Goal: Transaction & Acquisition: Obtain resource

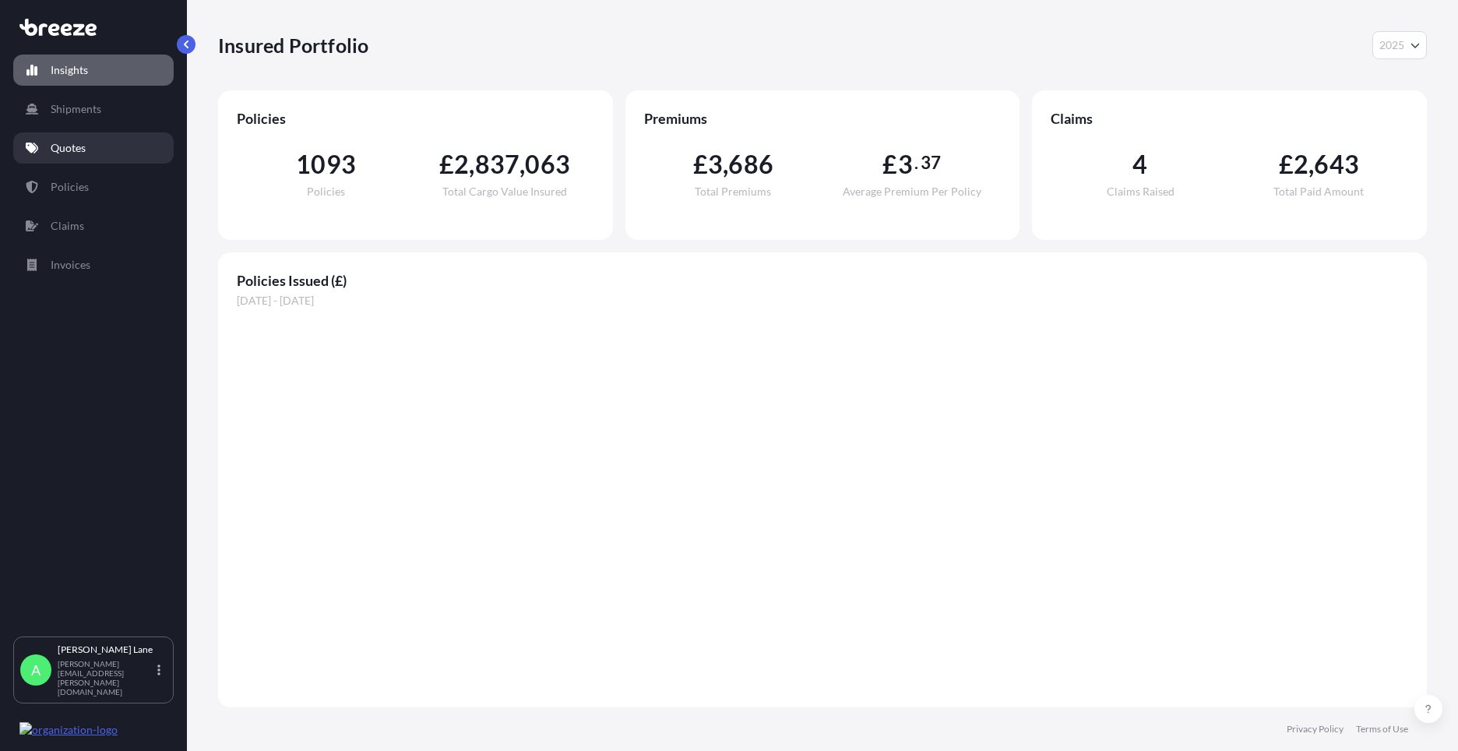
click at [83, 145] on p "Quotes" at bounding box center [68, 148] width 35 height 16
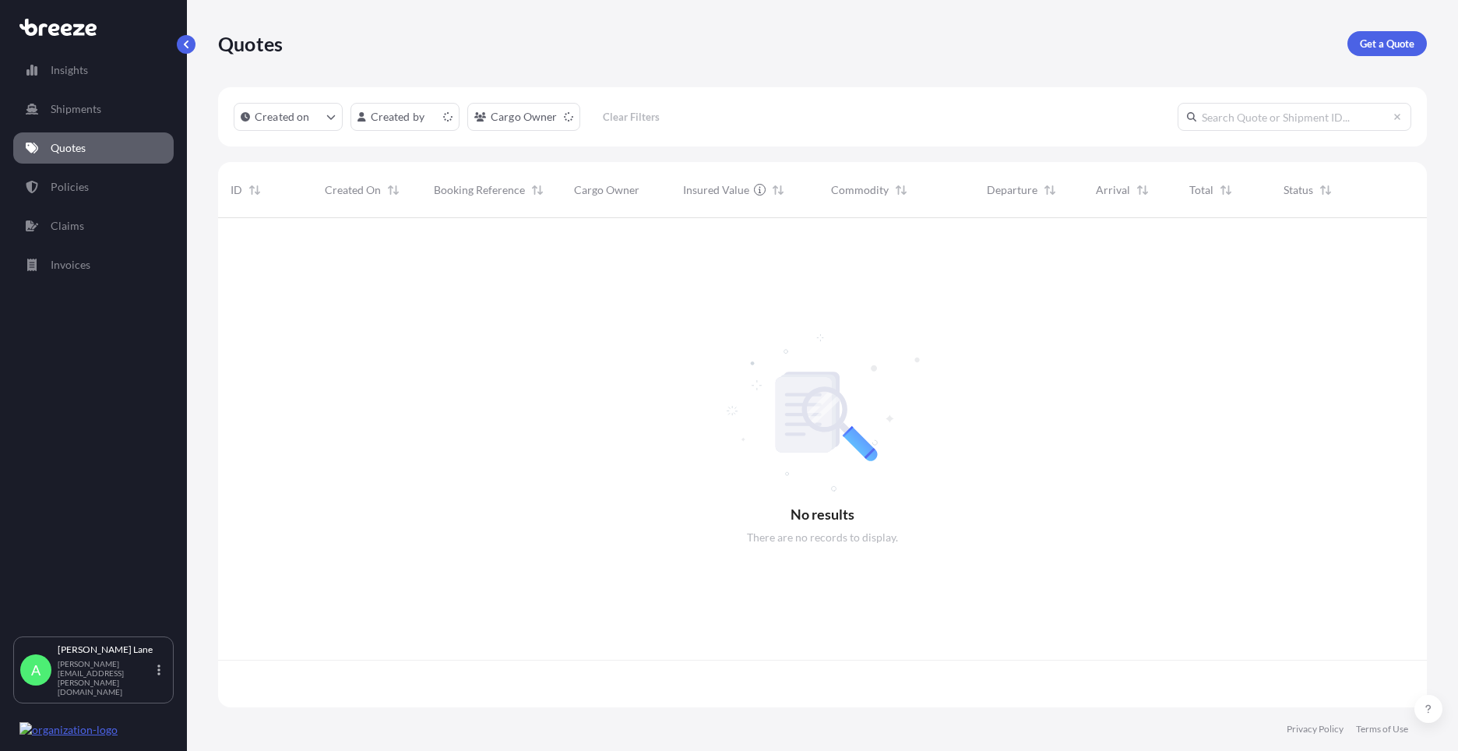
scroll to position [486, 1197]
click at [1383, 48] on p "Get a Quote" at bounding box center [1387, 44] width 55 height 16
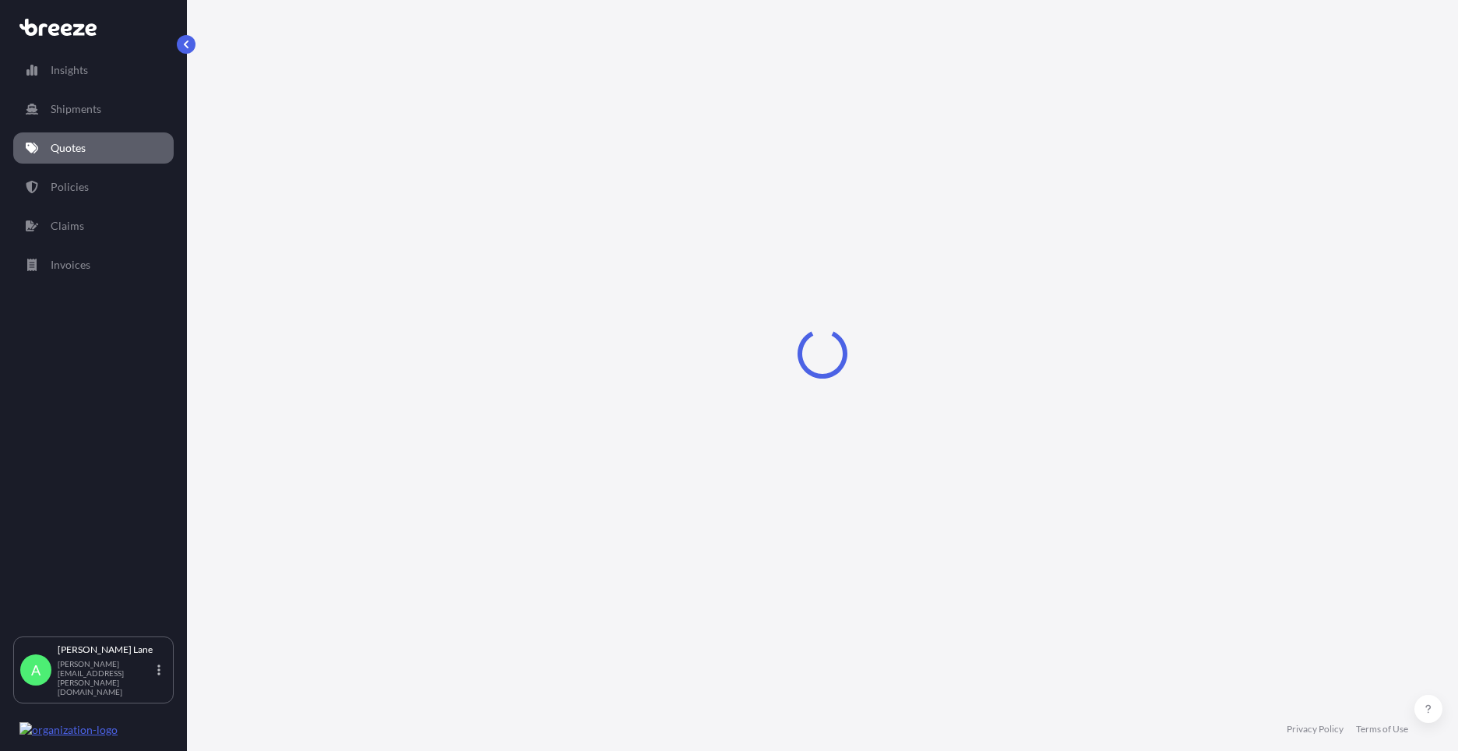
select select "Road"
select select "1"
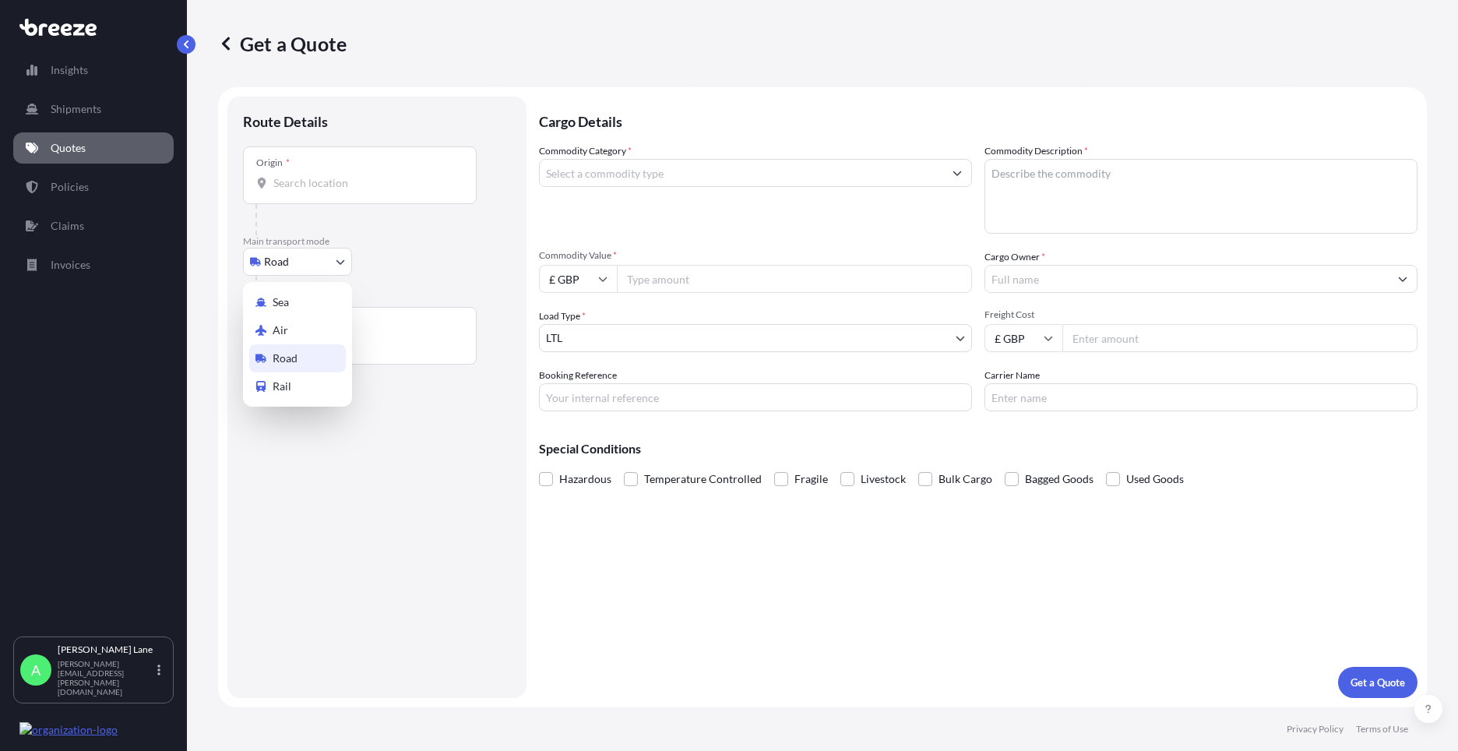
click at [318, 269] on body "Insights Shipments Quotes Policies Claims Invoices A [PERSON_NAME] [PERSON_NAME…" at bounding box center [729, 375] width 1458 height 751
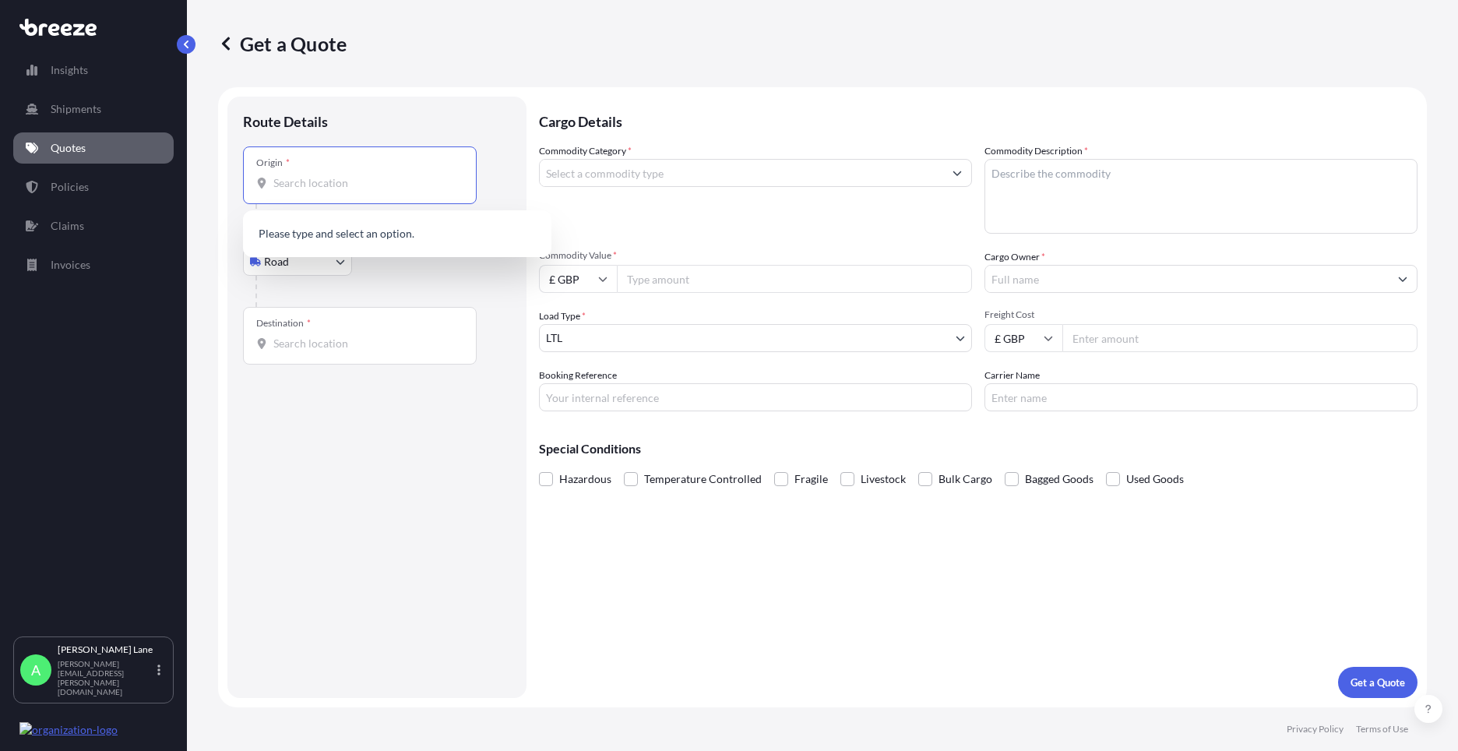
paste input "EN11 0JX"
click at [366, 241] on span "Hoddesdon EN11 0JX , [GEOGRAPHIC_DATA]" at bounding box center [406, 235] width 220 height 16
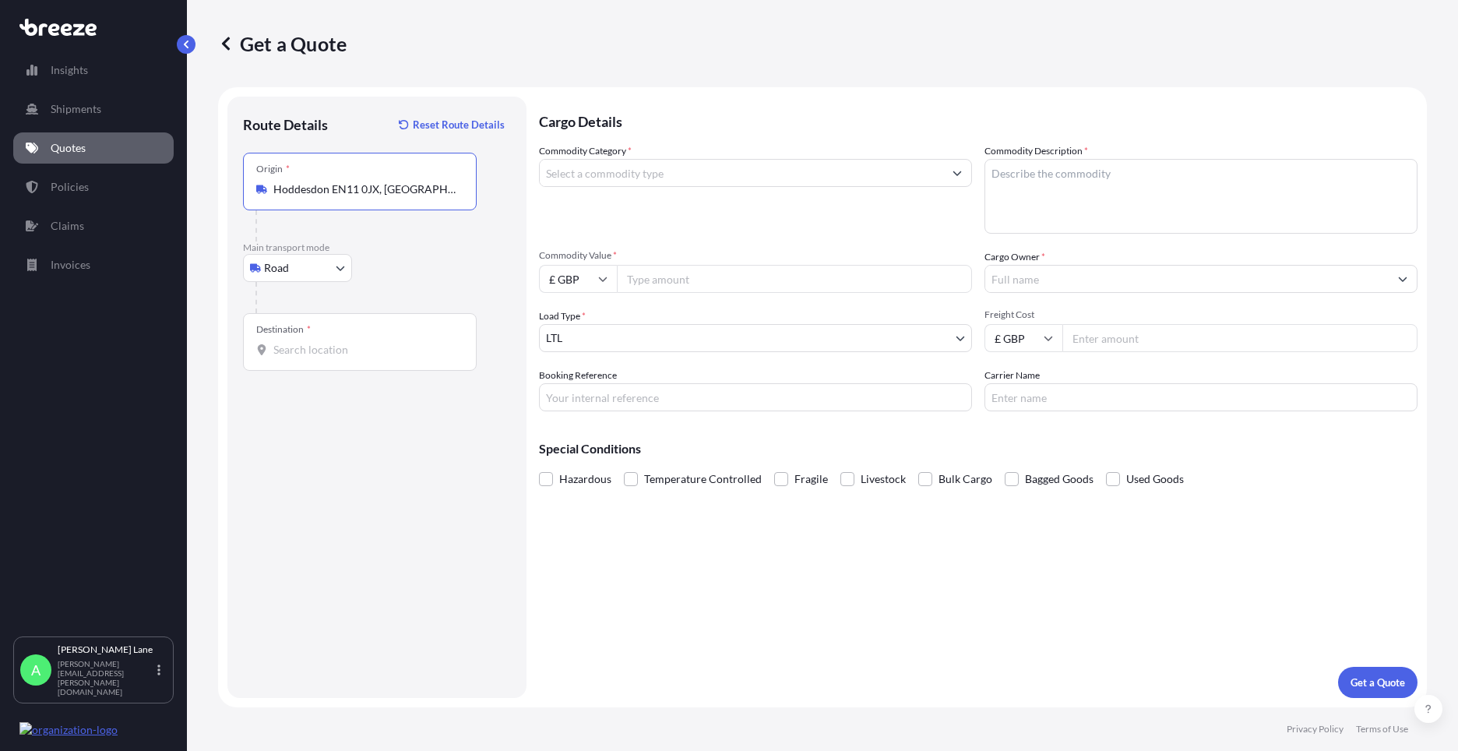
type input "Hoddesdon EN11 0JX, [GEOGRAPHIC_DATA]"
click at [382, 345] on input "Destination *" at bounding box center [365, 350] width 184 height 16
drag, startPoint x: 350, startPoint y: 360, endPoint x: 300, endPoint y: 350, distance: 50.9
click at [300, 350] on input "Destination * Please select a destination" at bounding box center [365, 350] width 184 height 16
paste input "47535"
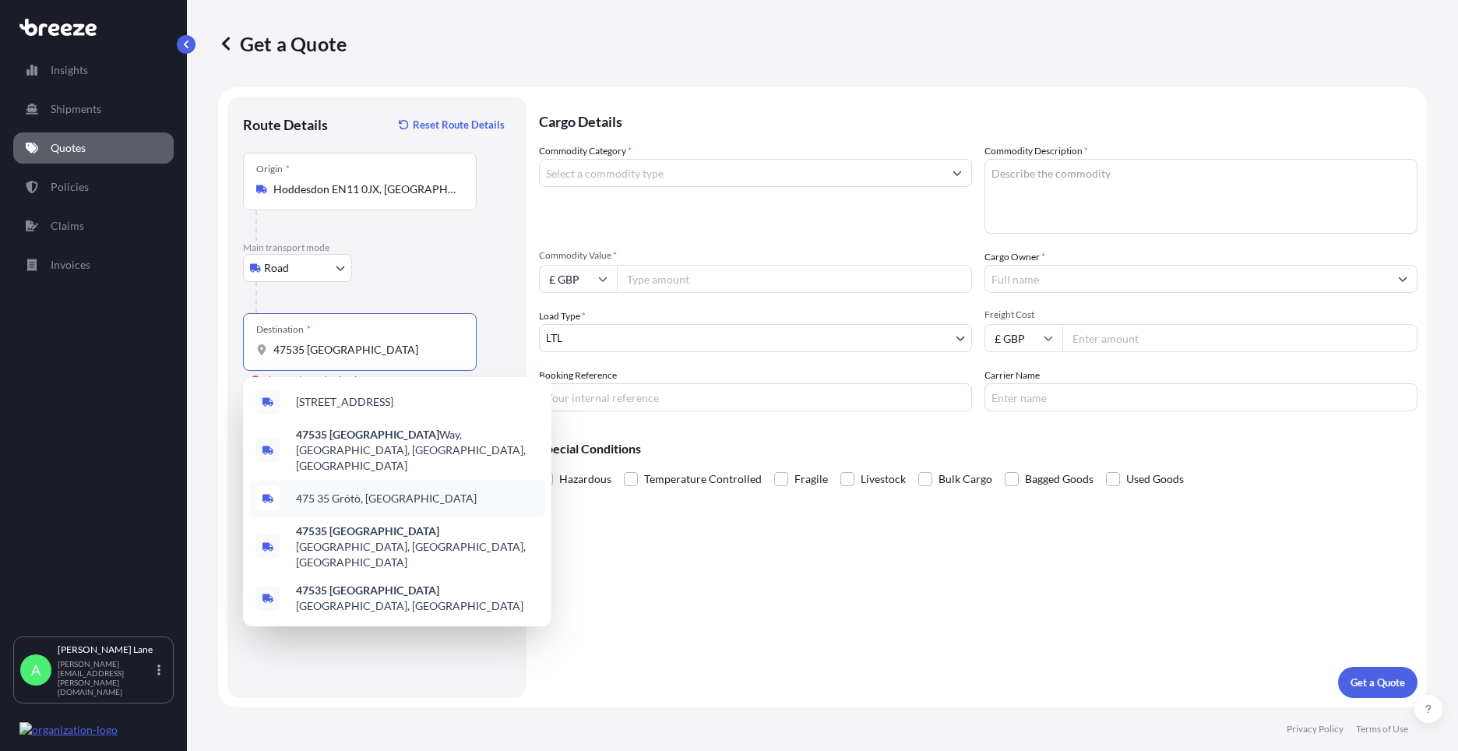
click at [351, 491] on span "475 35 Grötö, [GEOGRAPHIC_DATA]" at bounding box center [386, 499] width 181 height 16
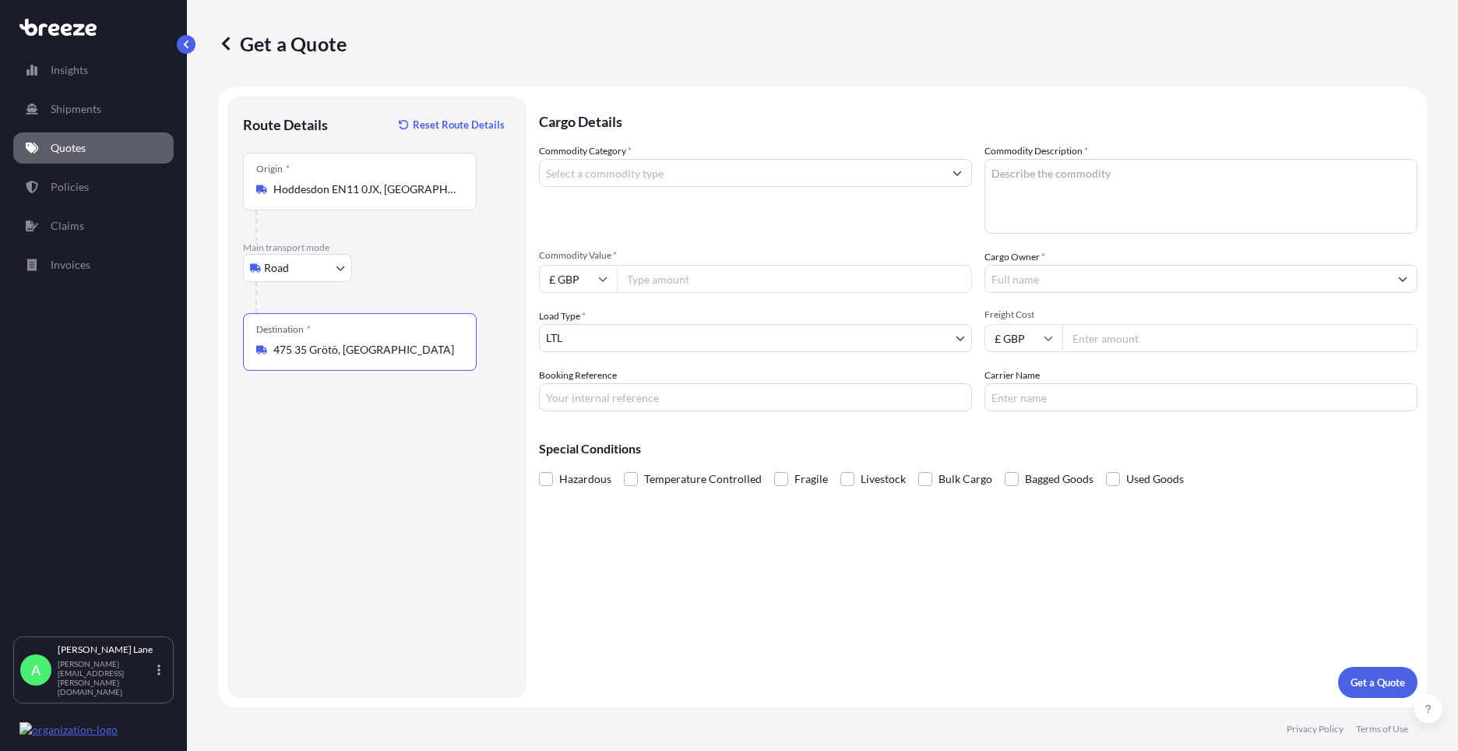
type input "475 35 Grötö, [GEOGRAPHIC_DATA]"
click at [637, 174] on input "Commodity Category *" at bounding box center [741, 173] width 403 height 28
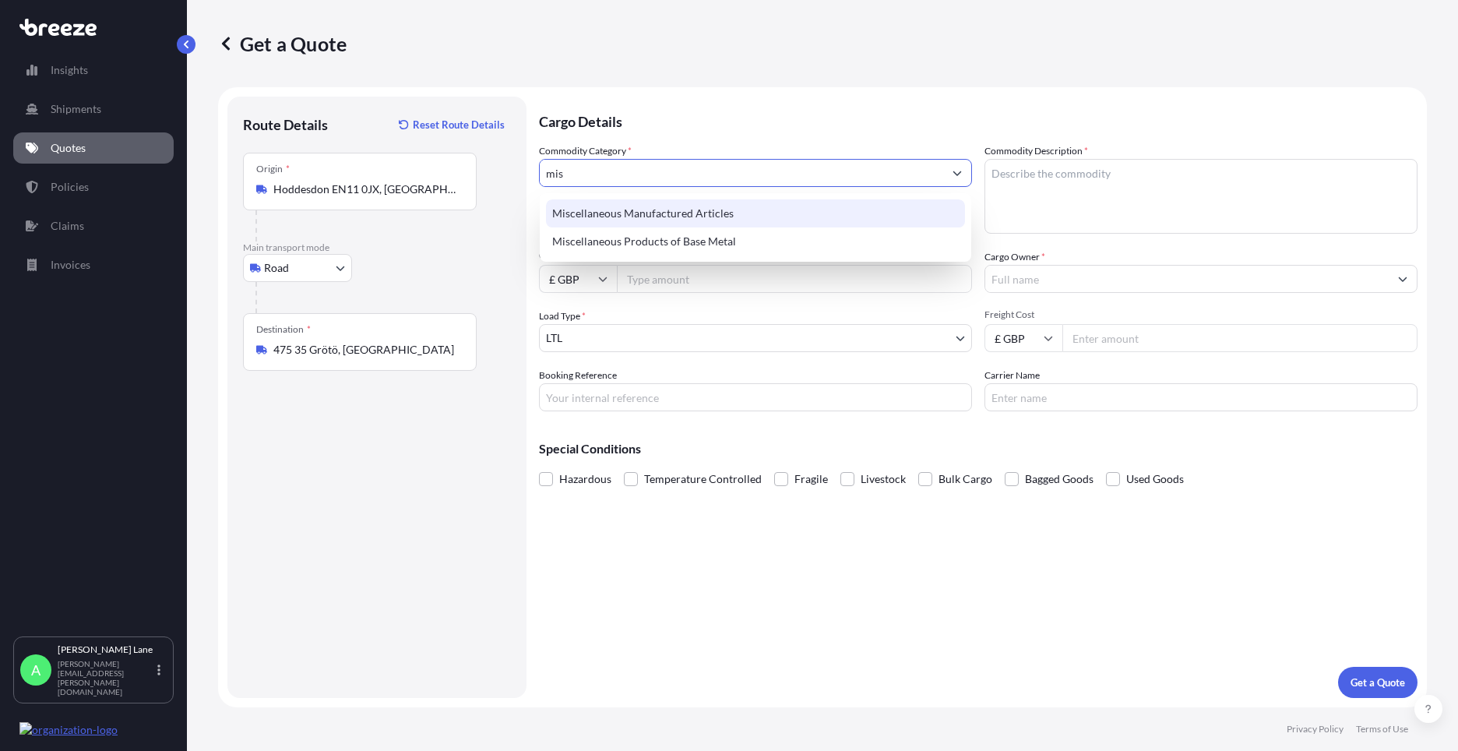
click at [644, 203] on div "Miscellaneous Manufactured Articles" at bounding box center [755, 213] width 419 height 28
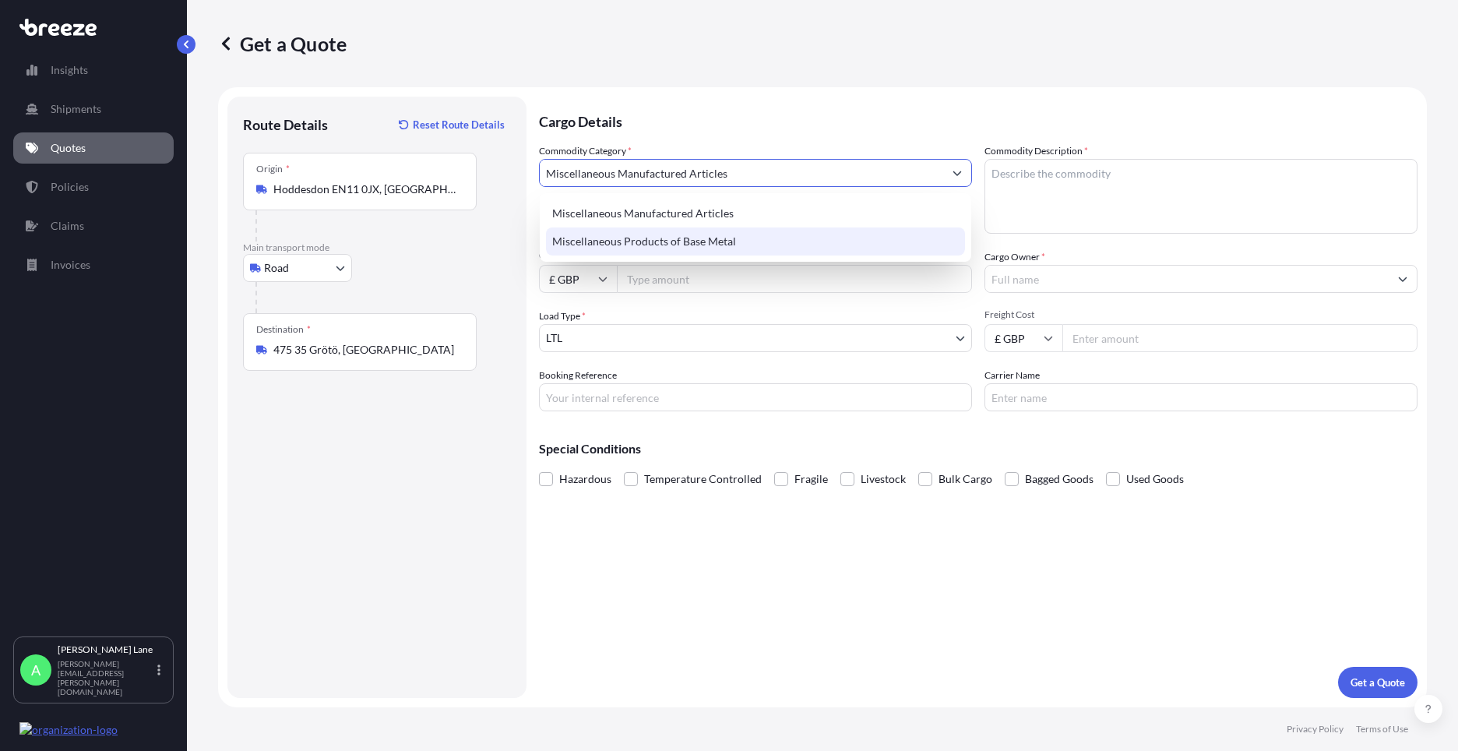
type input "Miscellaneous Manufactured Articles"
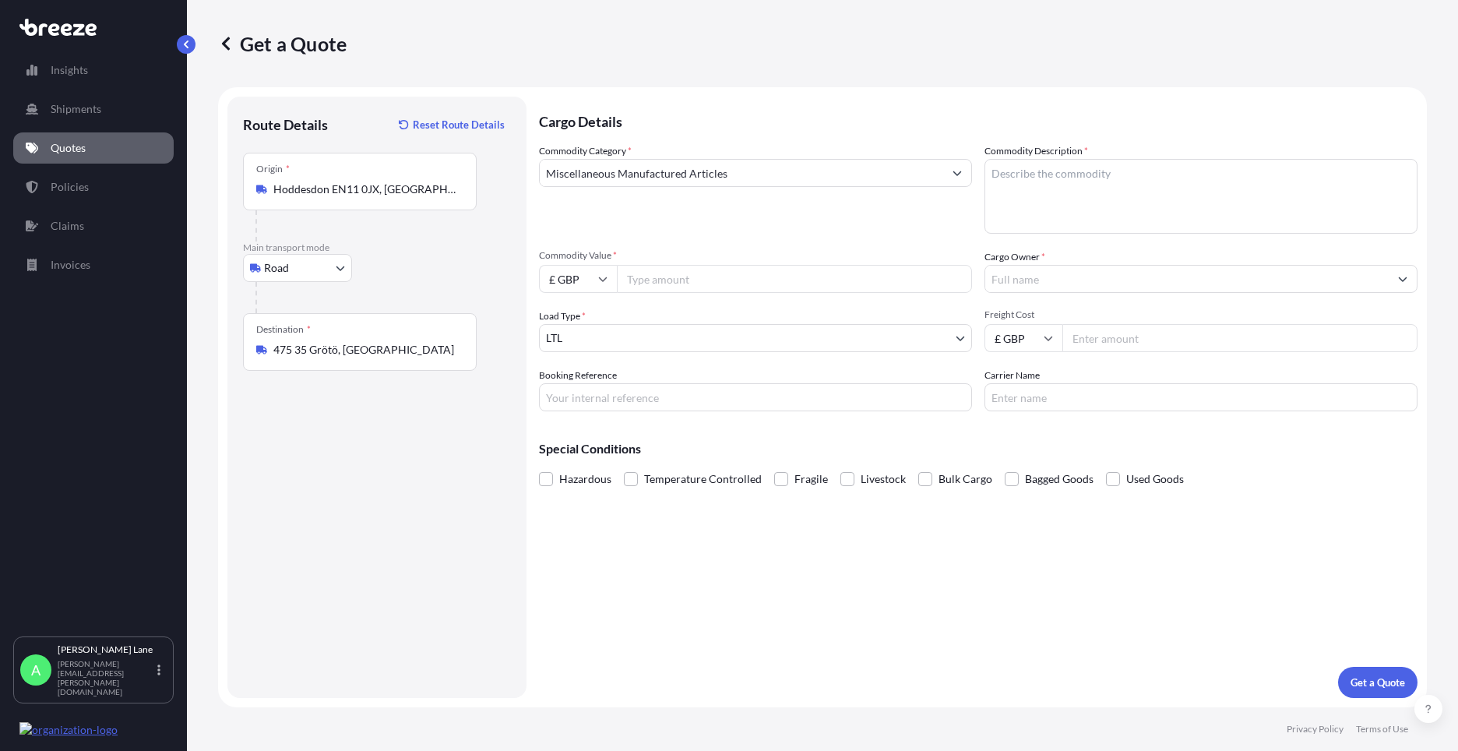
click at [654, 271] on input "Commodity Value *" at bounding box center [794, 279] width 355 height 28
type input "1168"
drag, startPoint x: 675, startPoint y: 384, endPoint x: 665, endPoint y: 409, distance: 26.9
click at [675, 384] on input "Booking Reference" at bounding box center [755, 397] width 433 height 28
paste input "1889258"
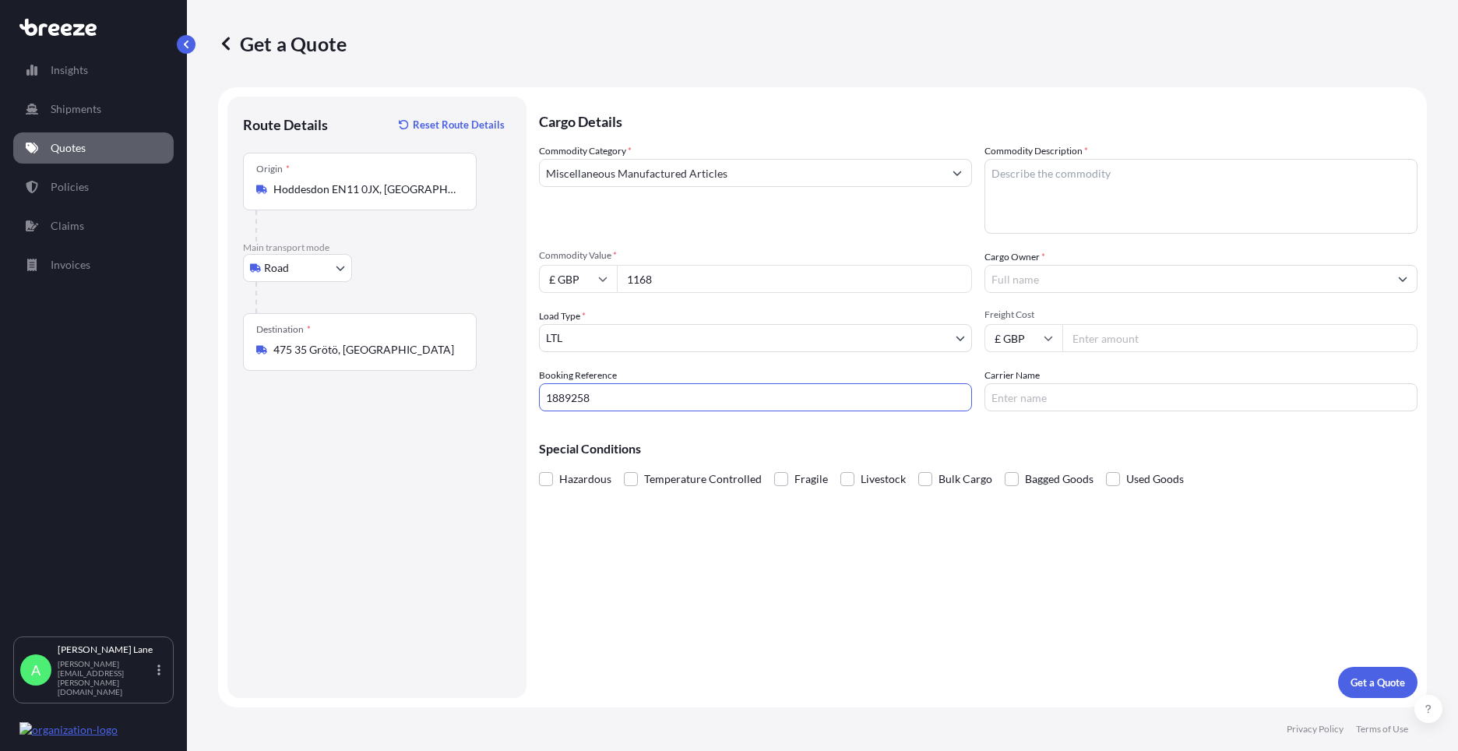
type input "1889258"
click at [1020, 211] on textarea "Commodity Description *" at bounding box center [1201, 196] width 433 height 75
paste textarea "DARTS AND ACCESSORIES"
type textarea "DARTS AND ACCESSORIES"
click at [1097, 279] on input "Cargo Owner *" at bounding box center [1186, 279] width 403 height 28
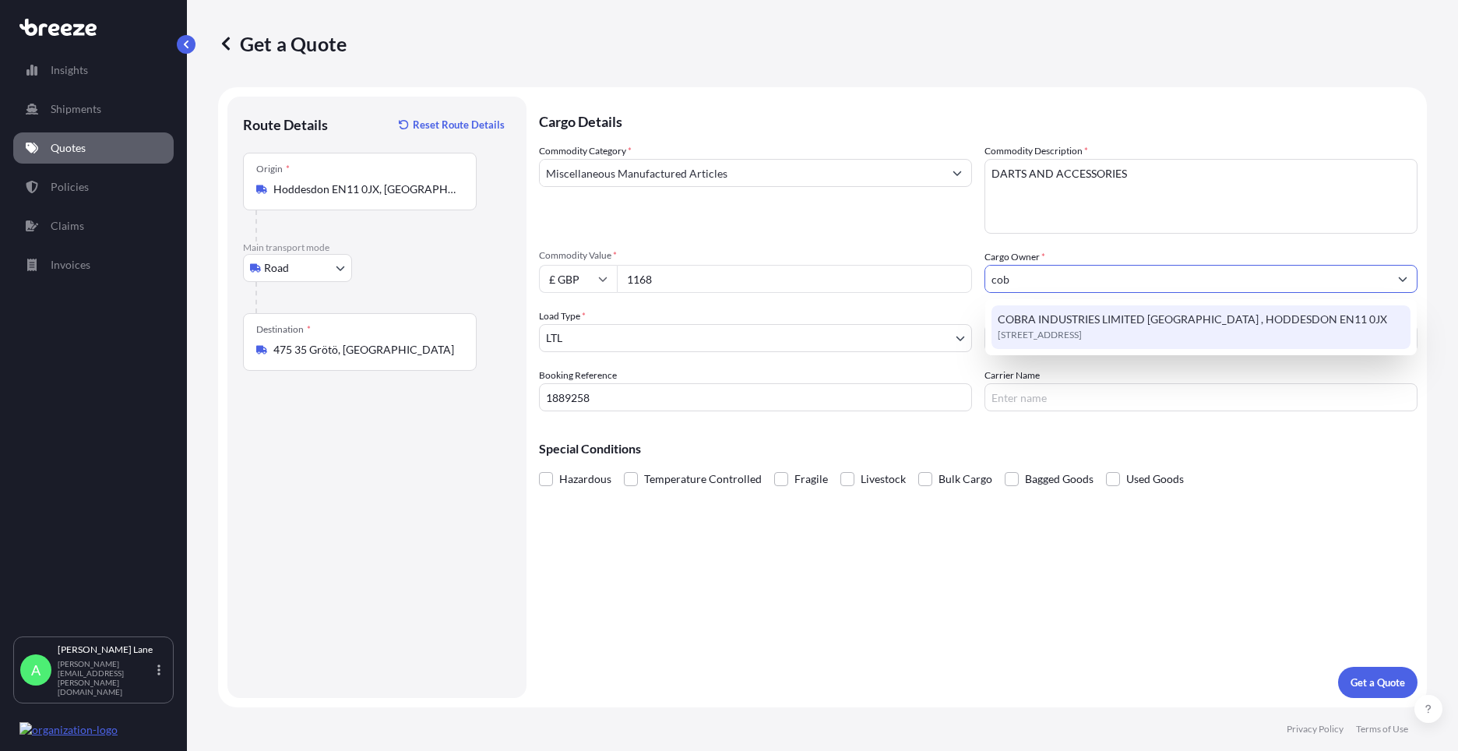
click at [1098, 322] on span "COBRA INDUSTRIES LIMITED [GEOGRAPHIC_DATA] , HODDESDON EN11 0JX" at bounding box center [1192, 320] width 389 height 16
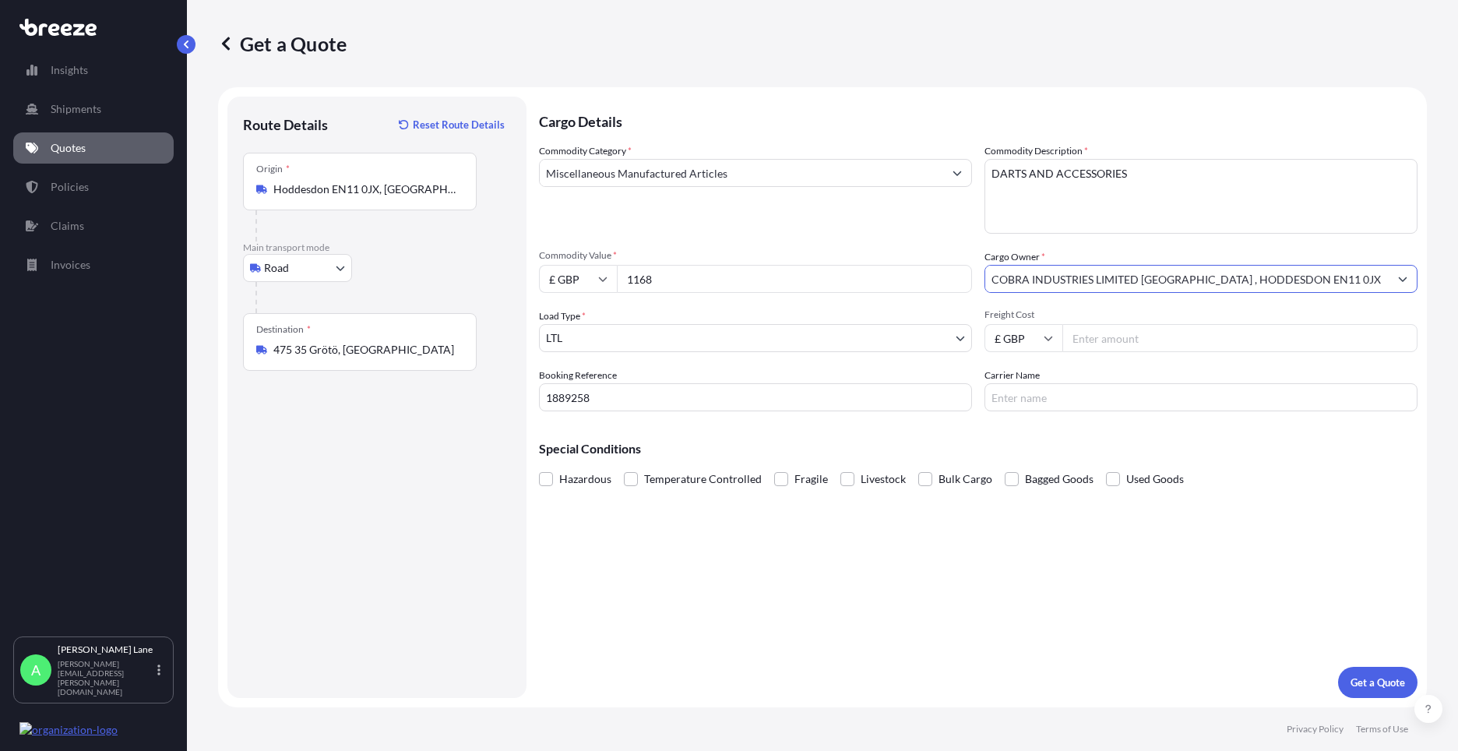
type input "COBRA INDUSTRIES LIMITED [GEOGRAPHIC_DATA] , HODDESDON EN11 0JX"
click at [1098, 345] on input "Freight Cost" at bounding box center [1239, 338] width 355 height 28
type input "19.86"
click at [1046, 403] on input "Carrier Name" at bounding box center [1201, 397] width 433 height 28
type input "fedex"
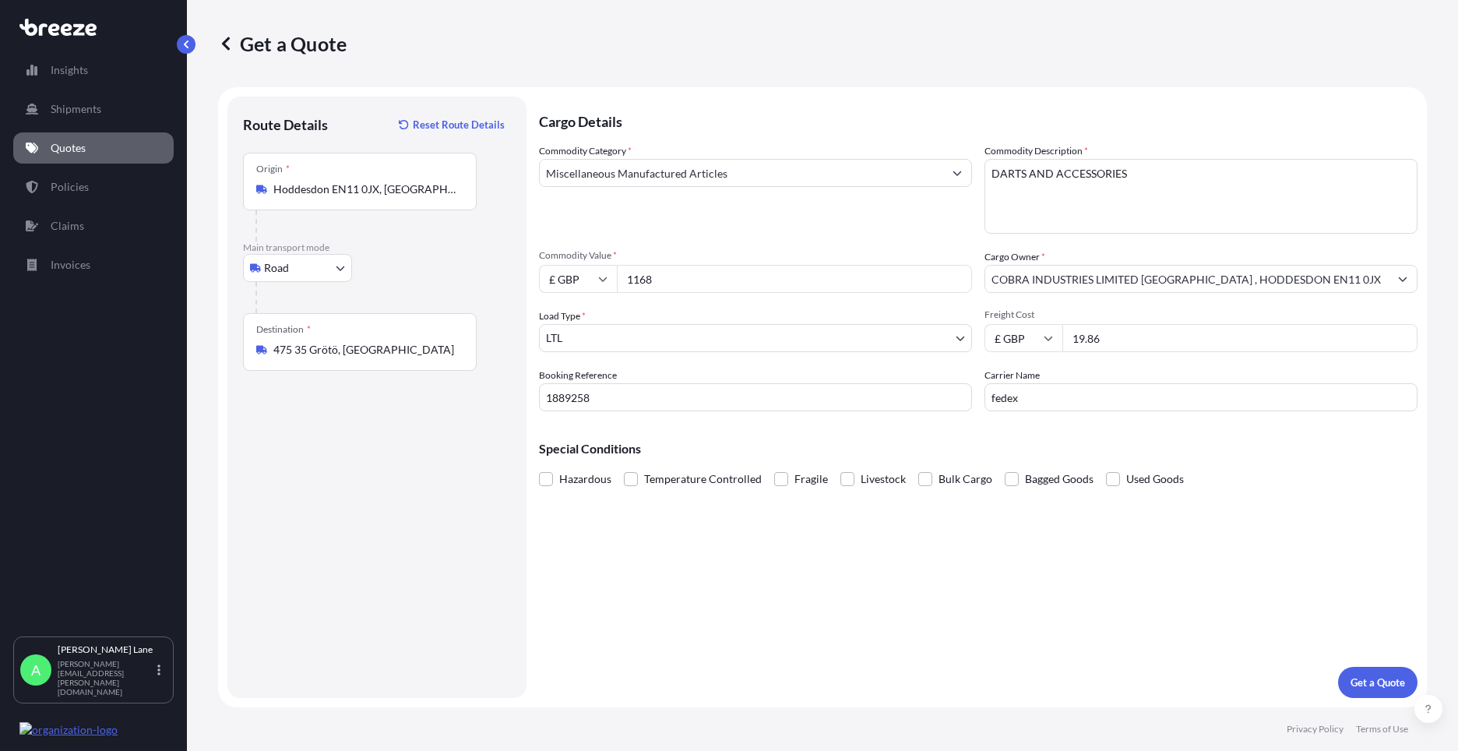
click at [901, 513] on div "Cargo Details Commodity Category * Miscellaneous Manufactured Articles Commodit…" at bounding box center [978, 397] width 879 height 601
click at [1379, 695] on button "Get a Quote" at bounding box center [1377, 682] width 79 height 31
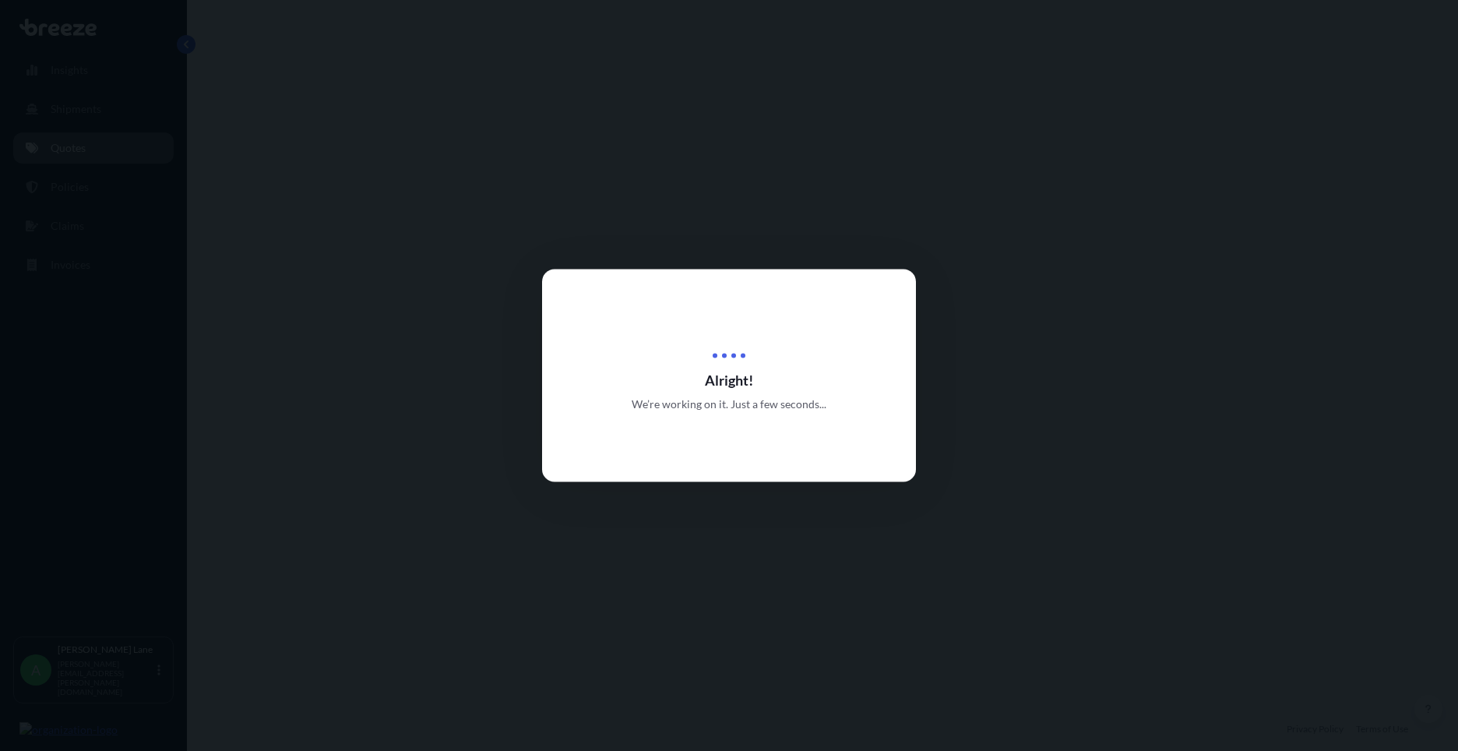
select select "Road"
select select "1"
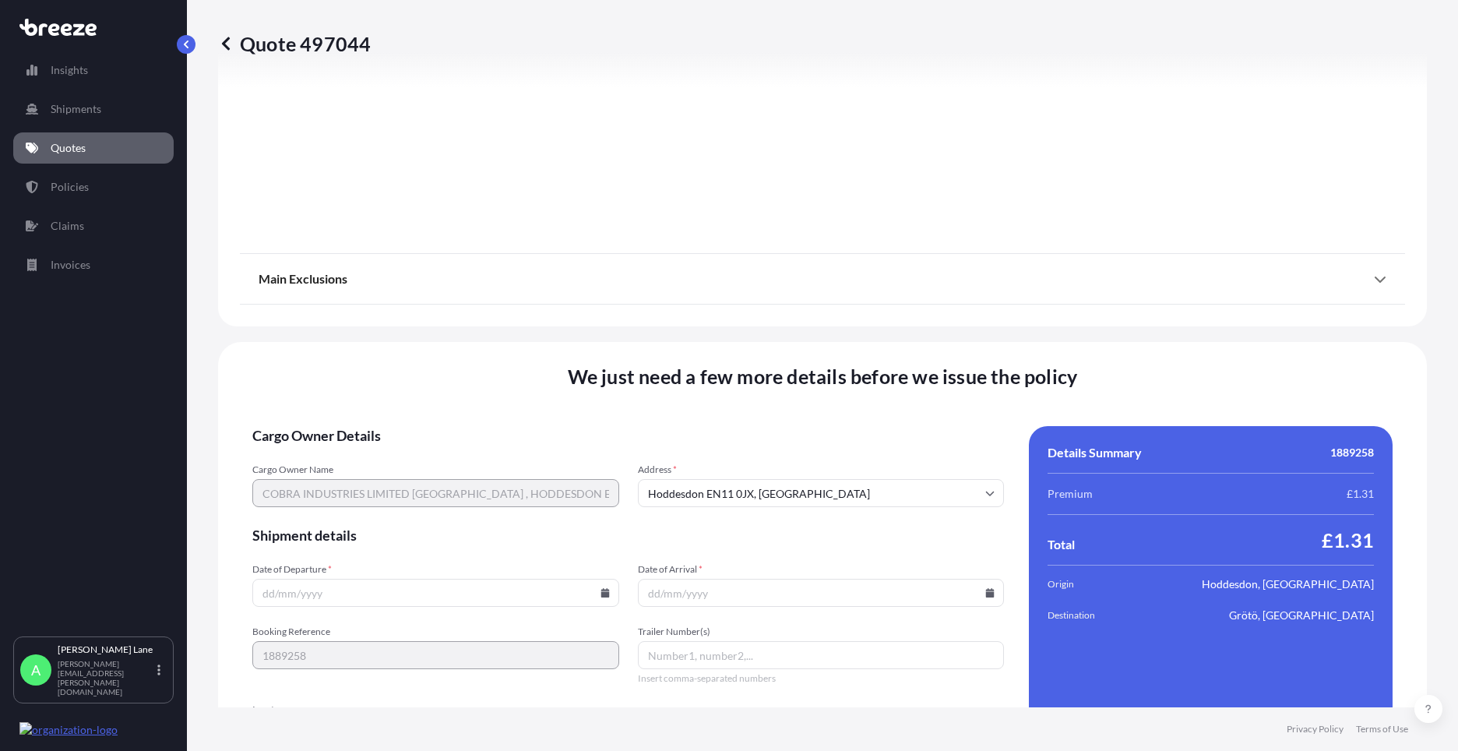
scroll to position [1721, 0]
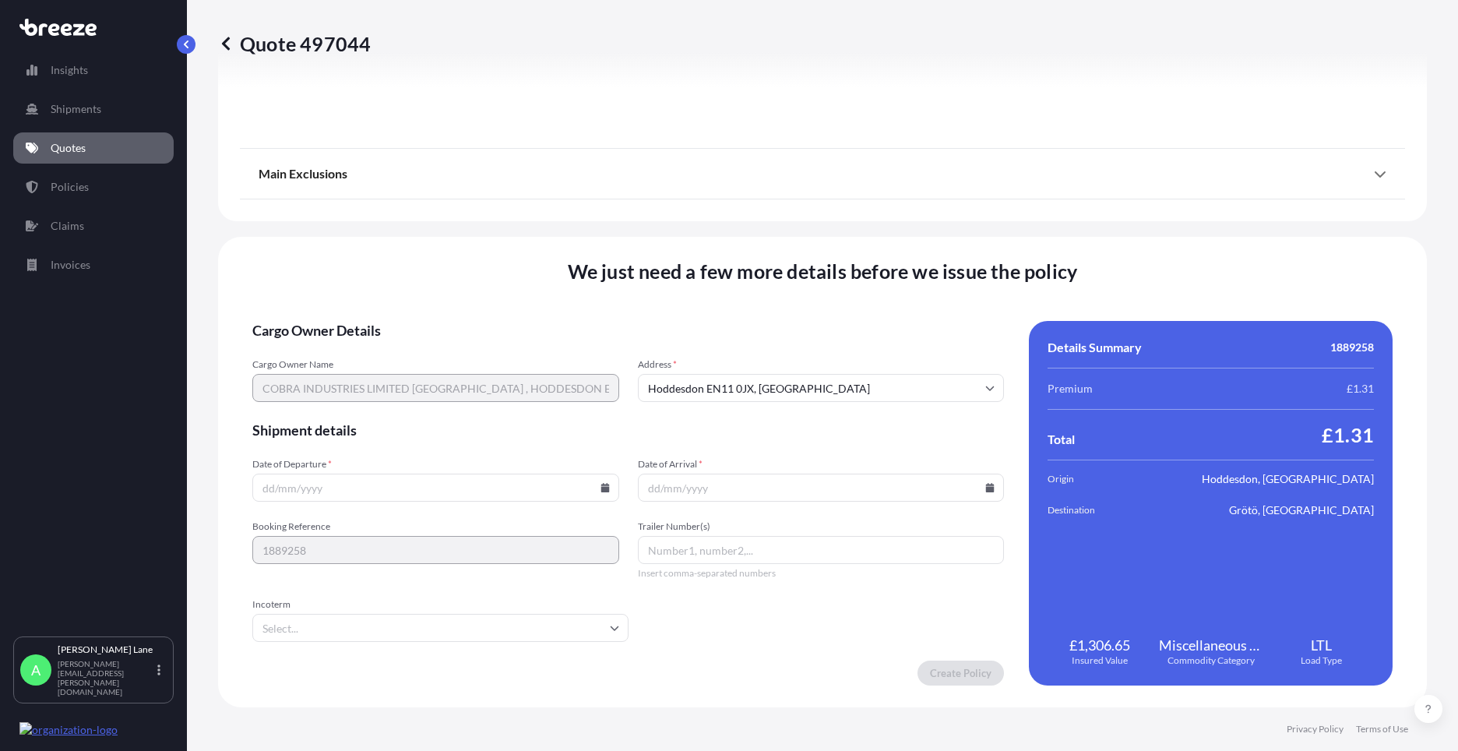
click at [515, 629] on input "Incoterm" at bounding box center [440, 628] width 376 height 28
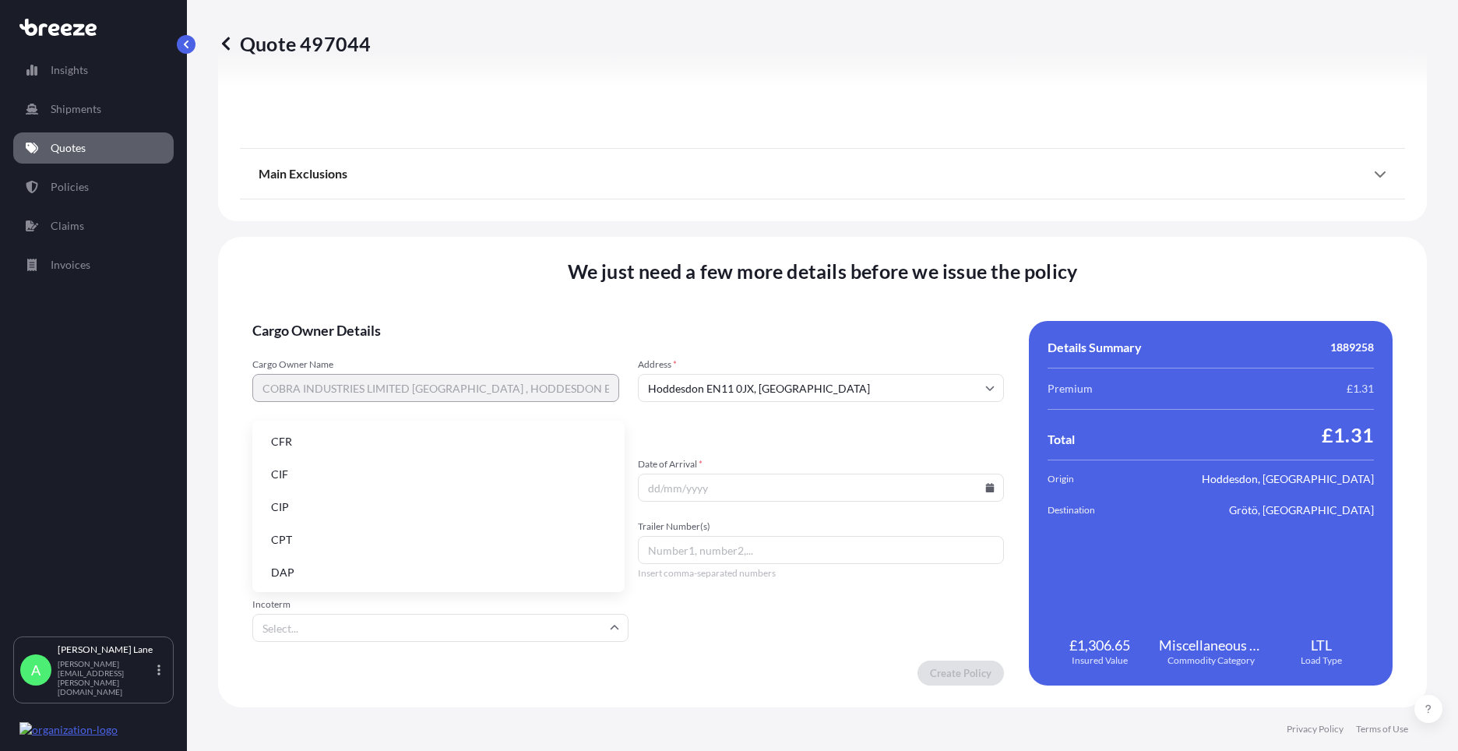
click at [451, 584] on li "DAP" at bounding box center [439, 573] width 360 height 30
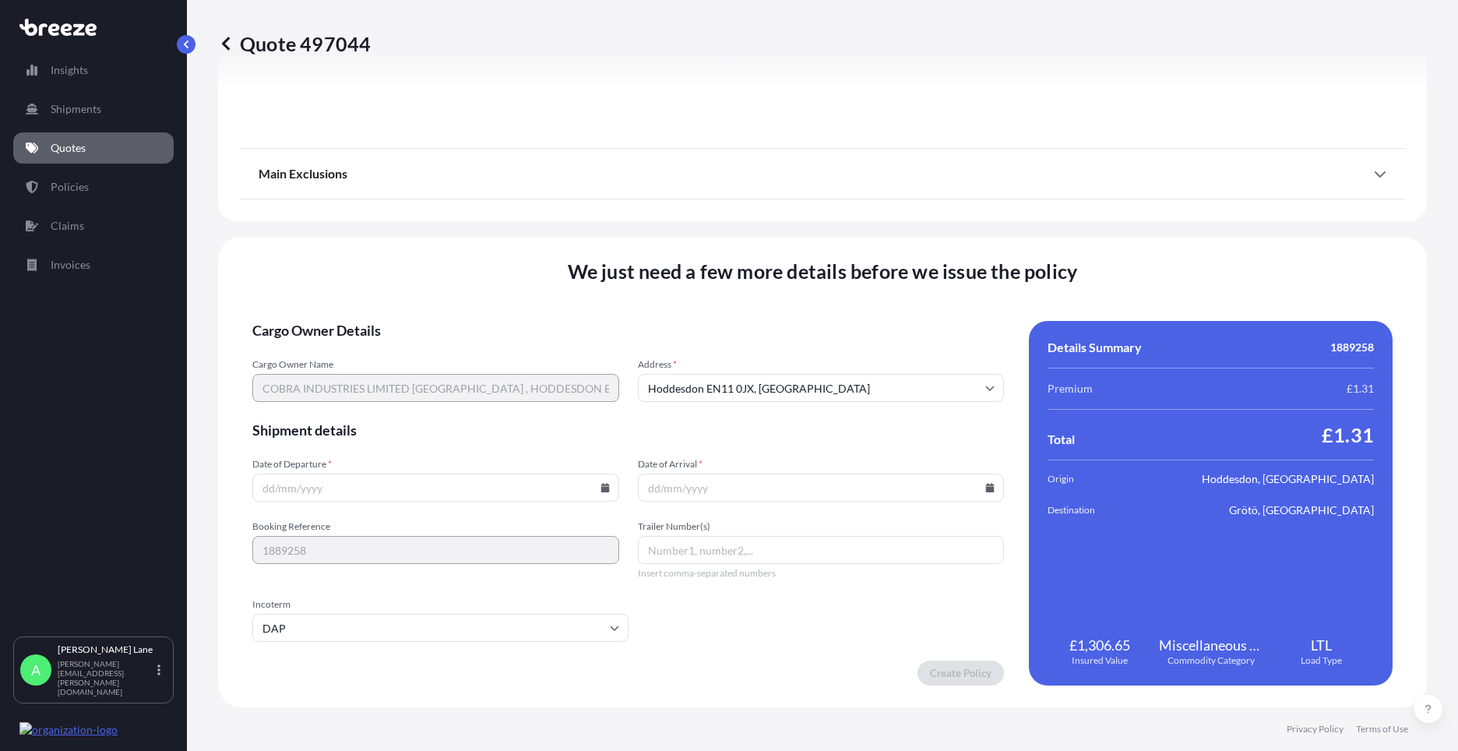
click at [601, 489] on icon at bounding box center [605, 487] width 9 height 9
click at [364, 410] on button "26" at bounding box center [361, 408] width 25 height 25
type input "[DATE]"
paste input "392267574880"
type input "392267574880"
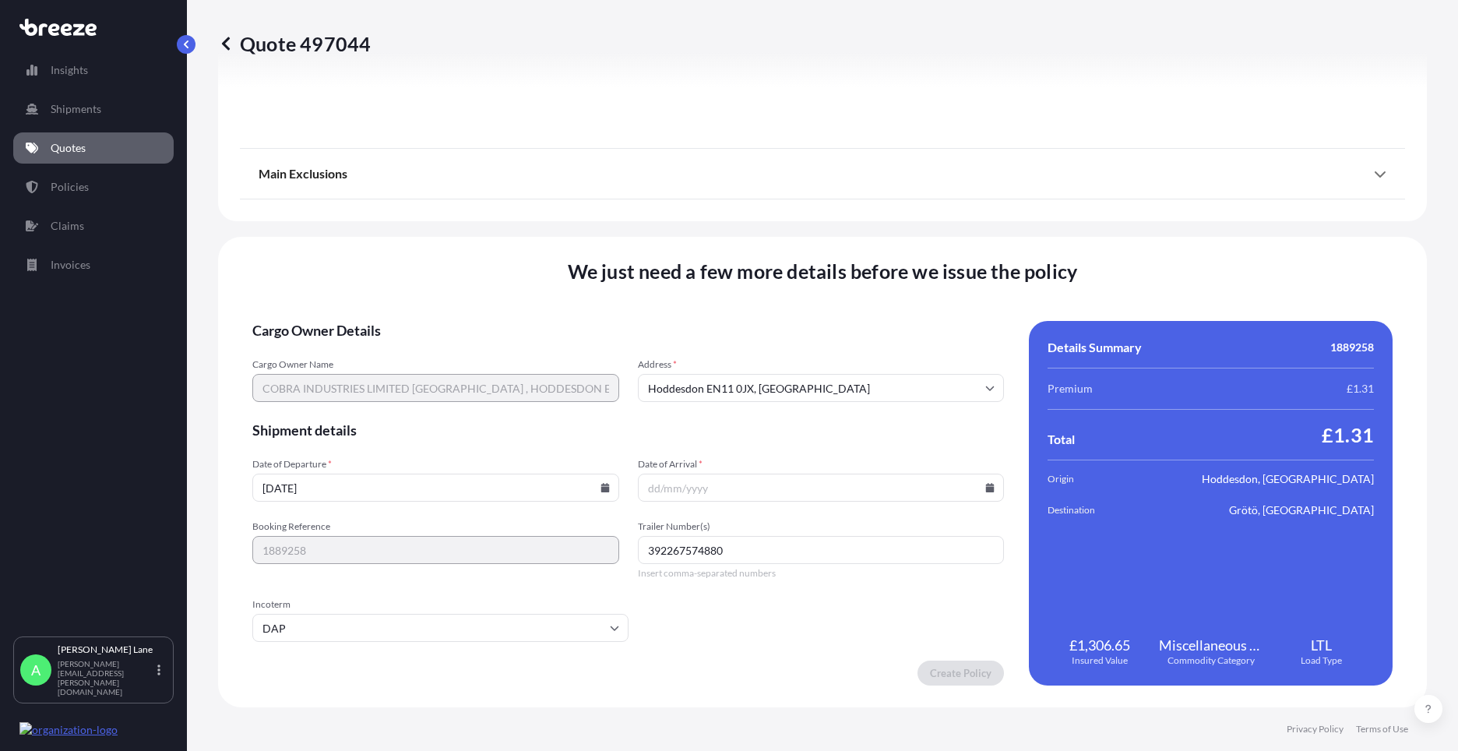
click at [604, 483] on icon at bounding box center [605, 487] width 9 height 9
click at [367, 379] on button "19" at bounding box center [361, 378] width 25 height 25
type input "[DATE]"
click at [986, 485] on icon at bounding box center [990, 487] width 9 height 9
click at [779, 383] on button "20" at bounding box center [778, 378] width 25 height 25
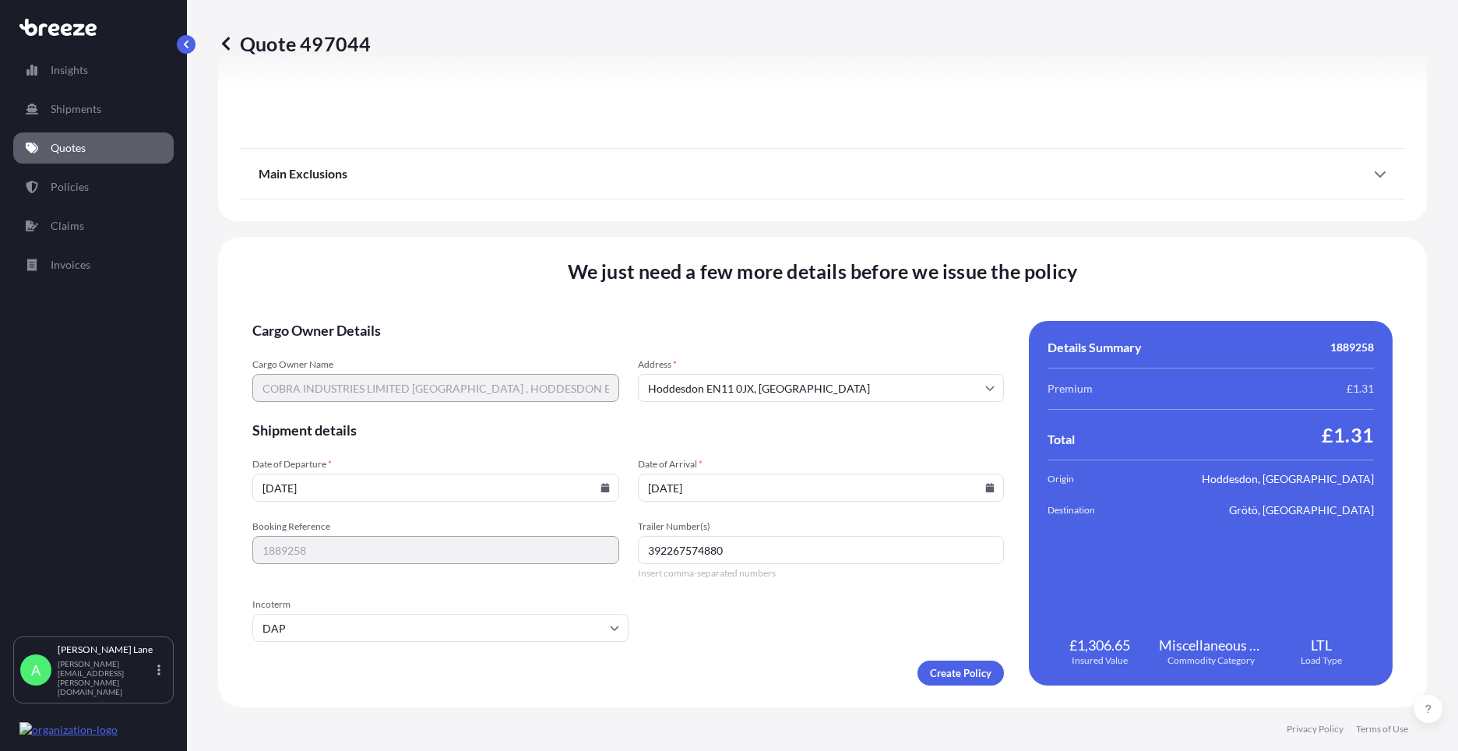
click at [985, 486] on icon at bounding box center [989, 487] width 9 height 9
click at [742, 411] on button "26" at bounding box center [743, 408] width 25 height 25
type input "[DATE]"
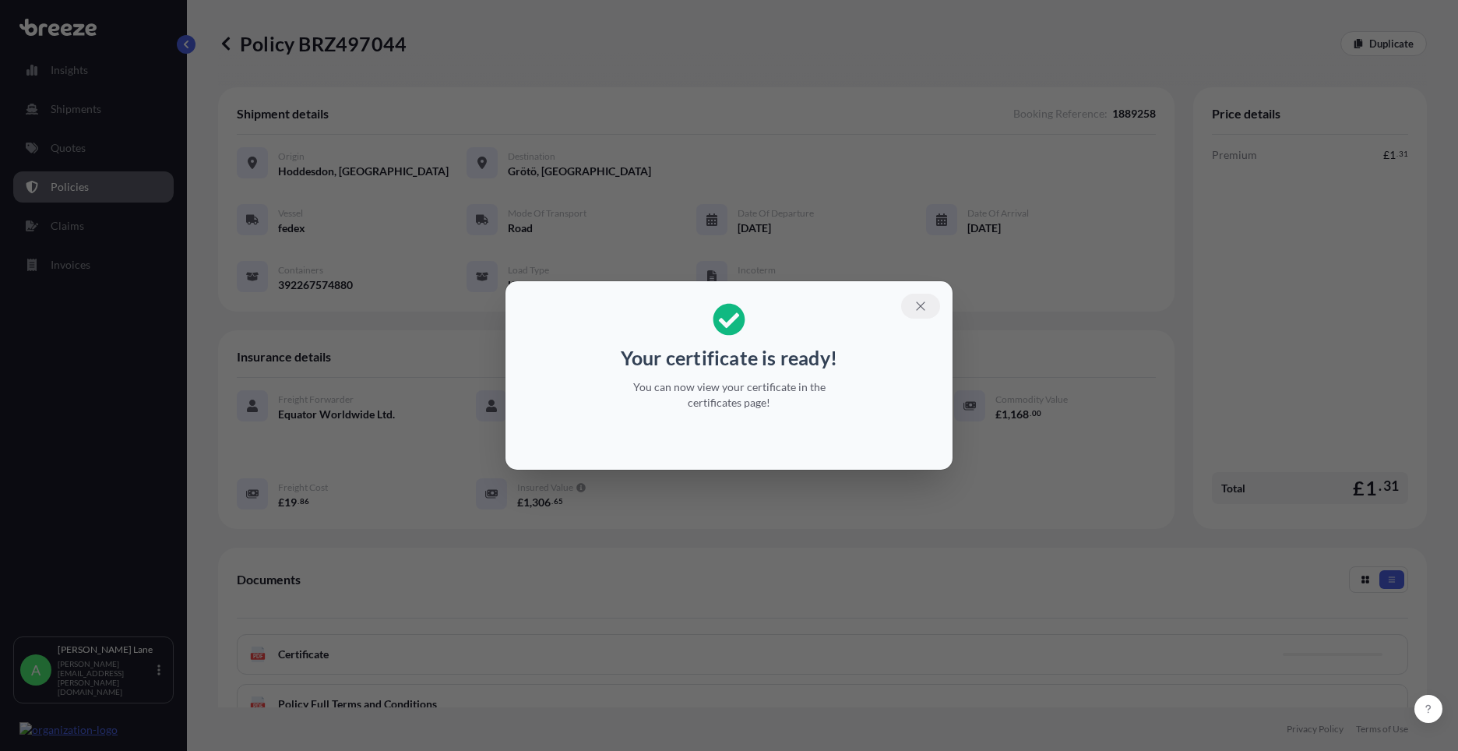
click at [925, 304] on icon "button" at bounding box center [921, 306] width 14 height 14
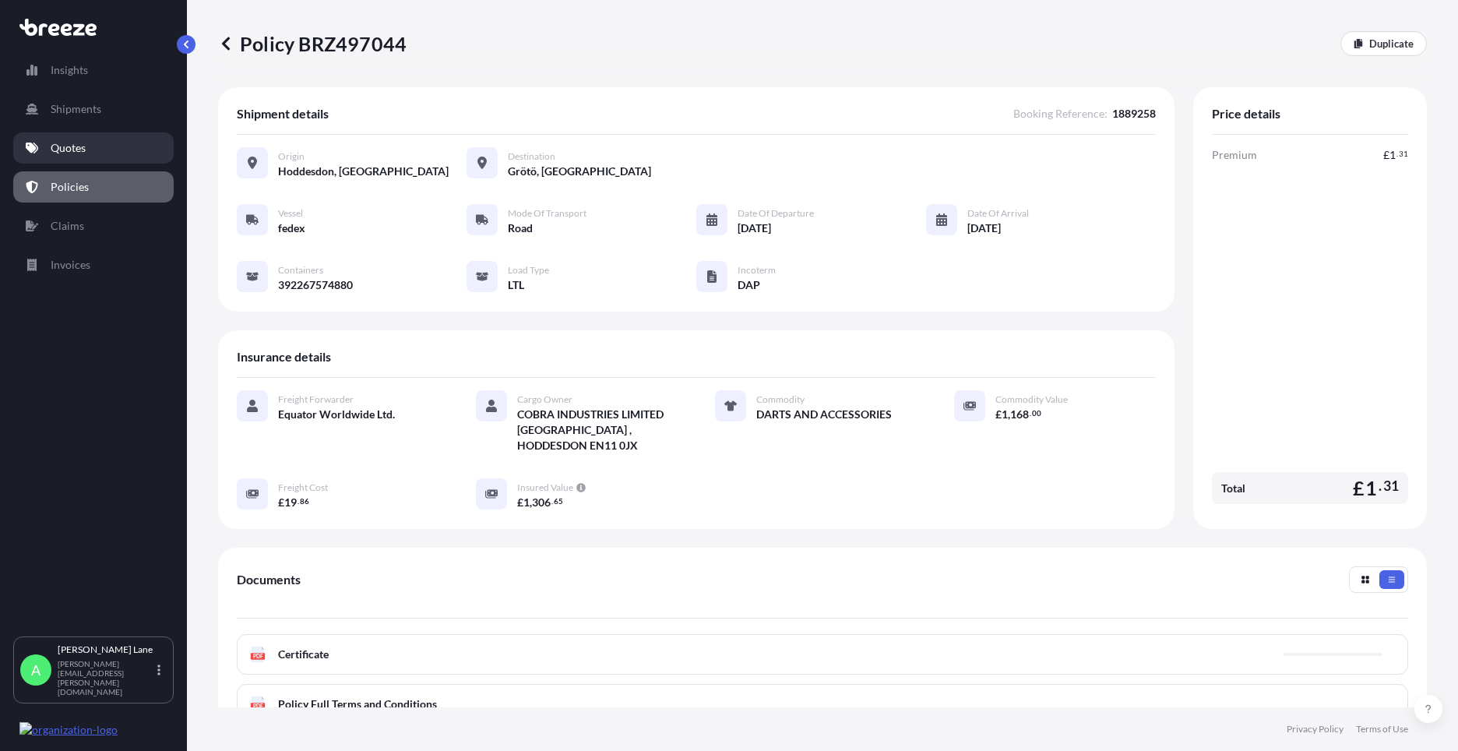
click at [86, 145] on link "Quotes" at bounding box center [93, 147] width 160 height 31
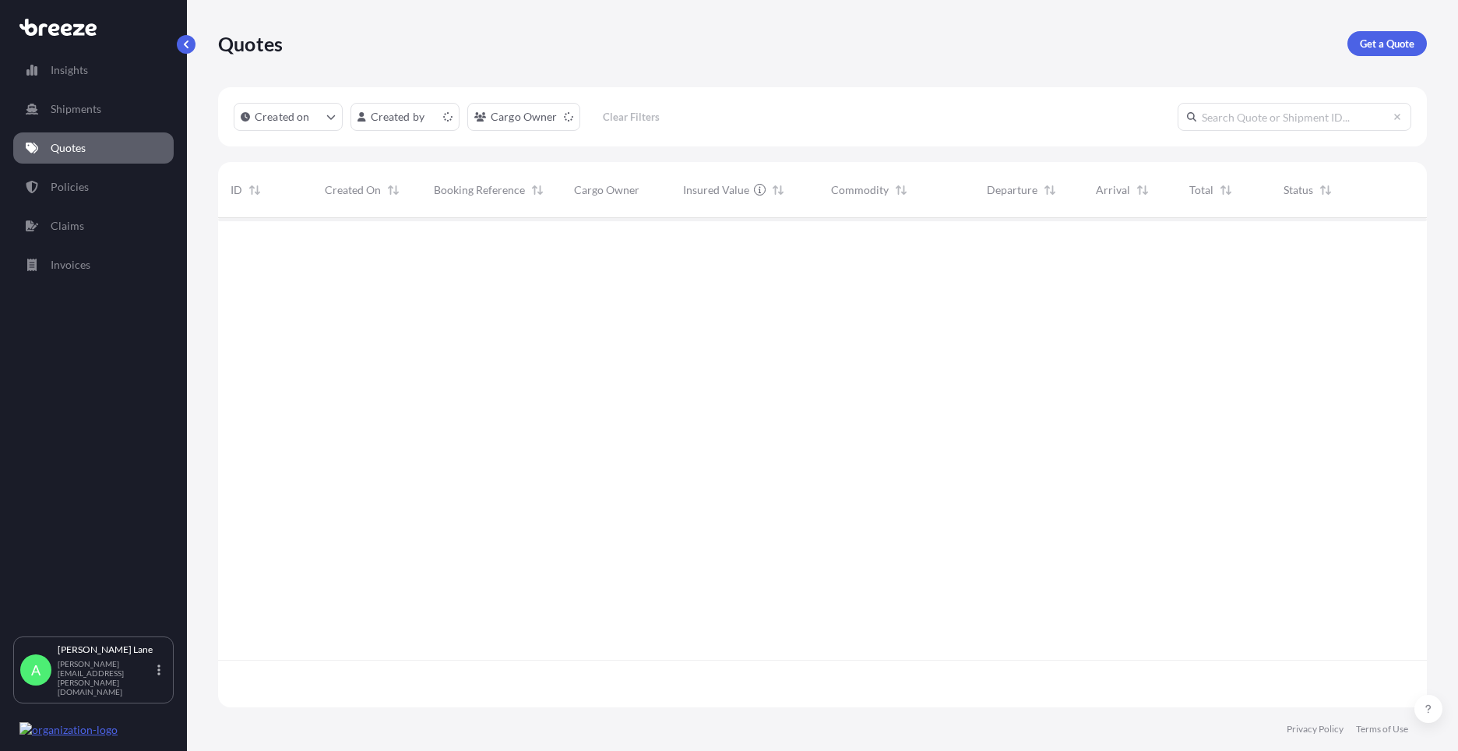
scroll to position [486, 1197]
click at [1390, 54] on link "Get a Quote" at bounding box center [1386, 43] width 79 height 25
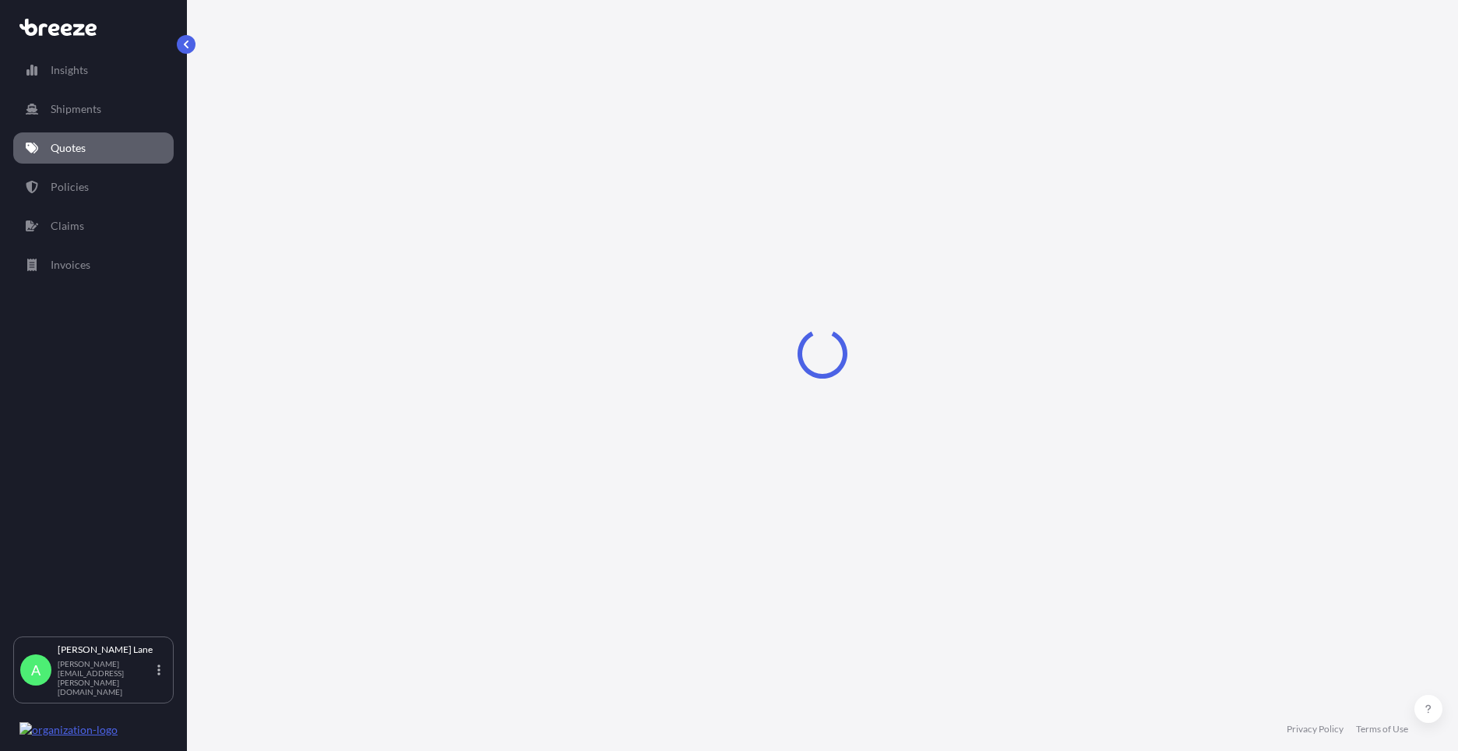
select select "Road"
select select "1"
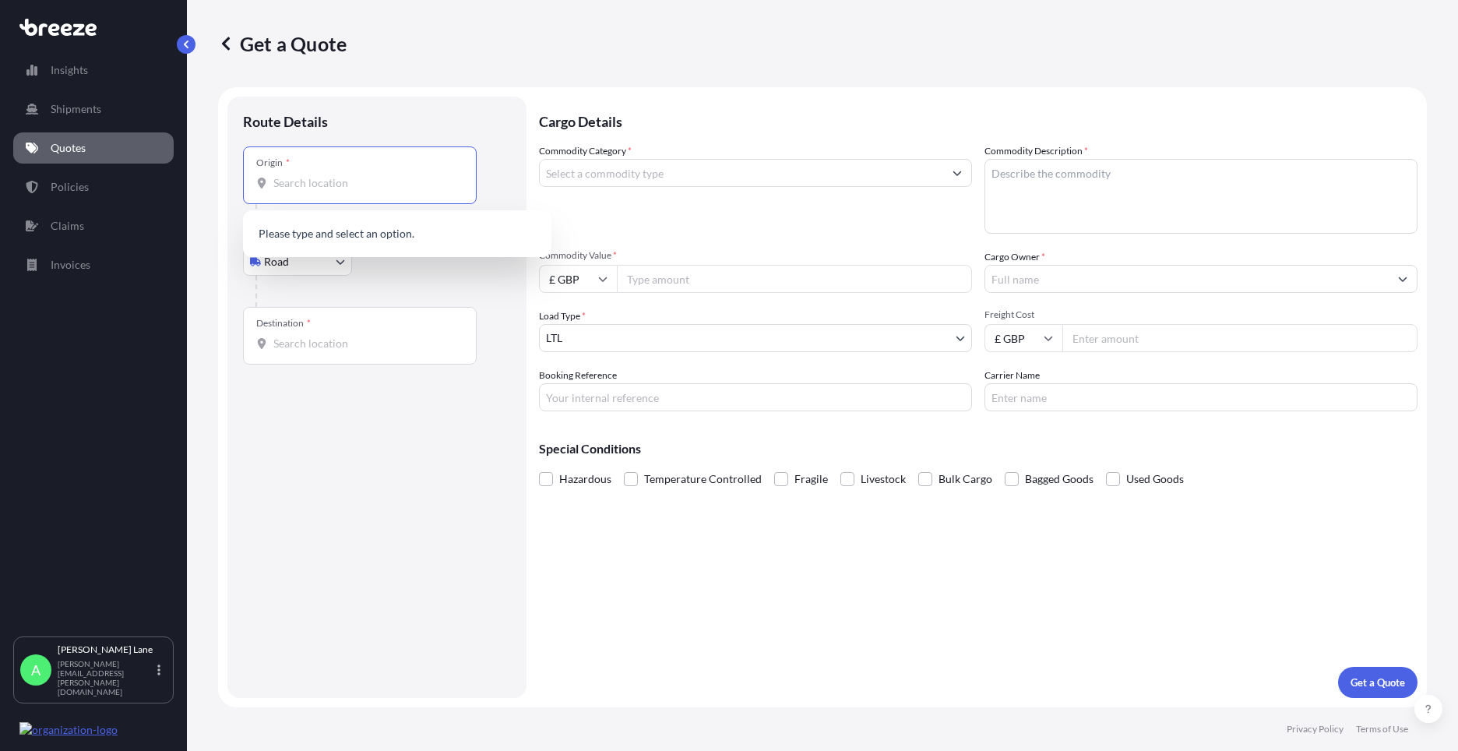
paste input "EN11 0JX"
click at [335, 240] on span "Hoddesdon EN11 0JX , [GEOGRAPHIC_DATA]" at bounding box center [406, 235] width 220 height 16
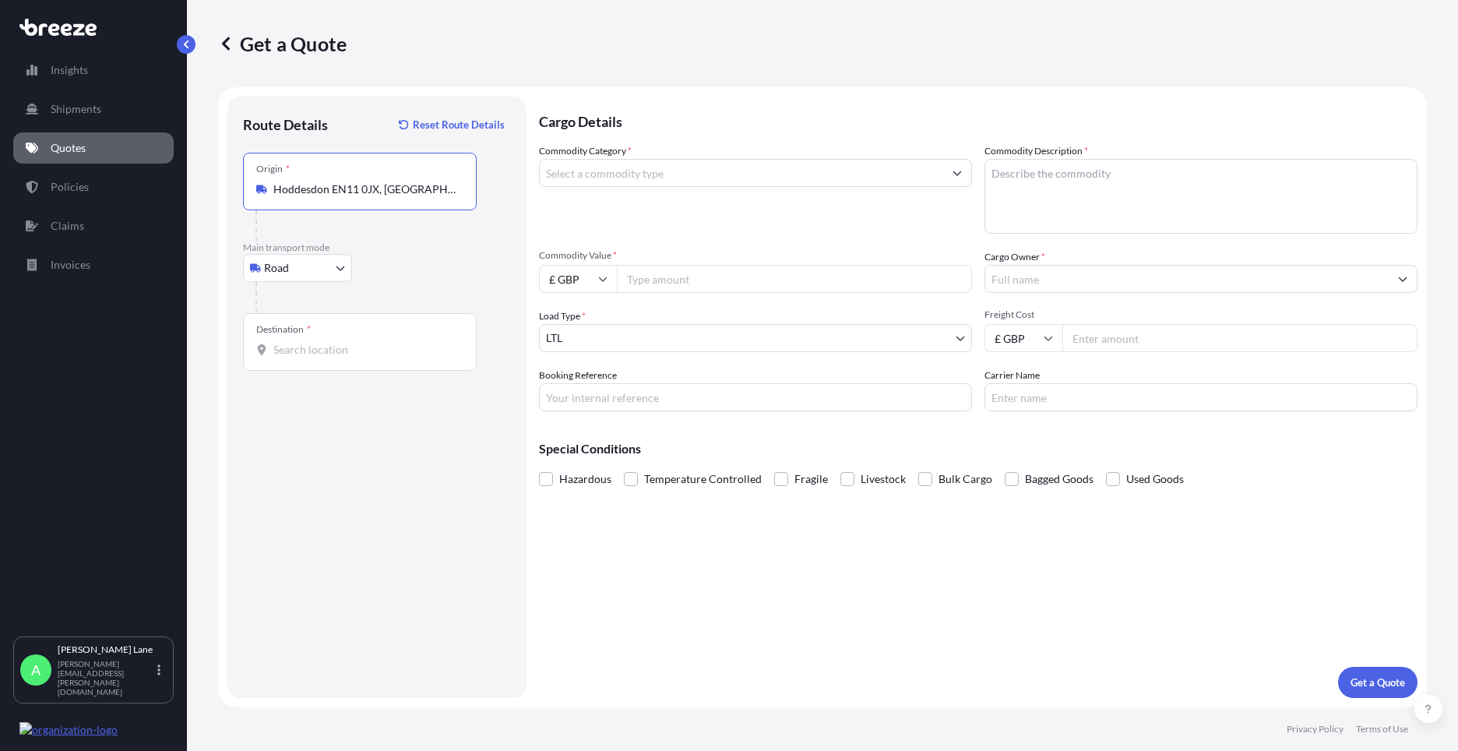
type input "Hoddesdon EN11 0JX, [GEOGRAPHIC_DATA]"
click at [345, 347] on input "Destination *" at bounding box center [365, 350] width 184 height 16
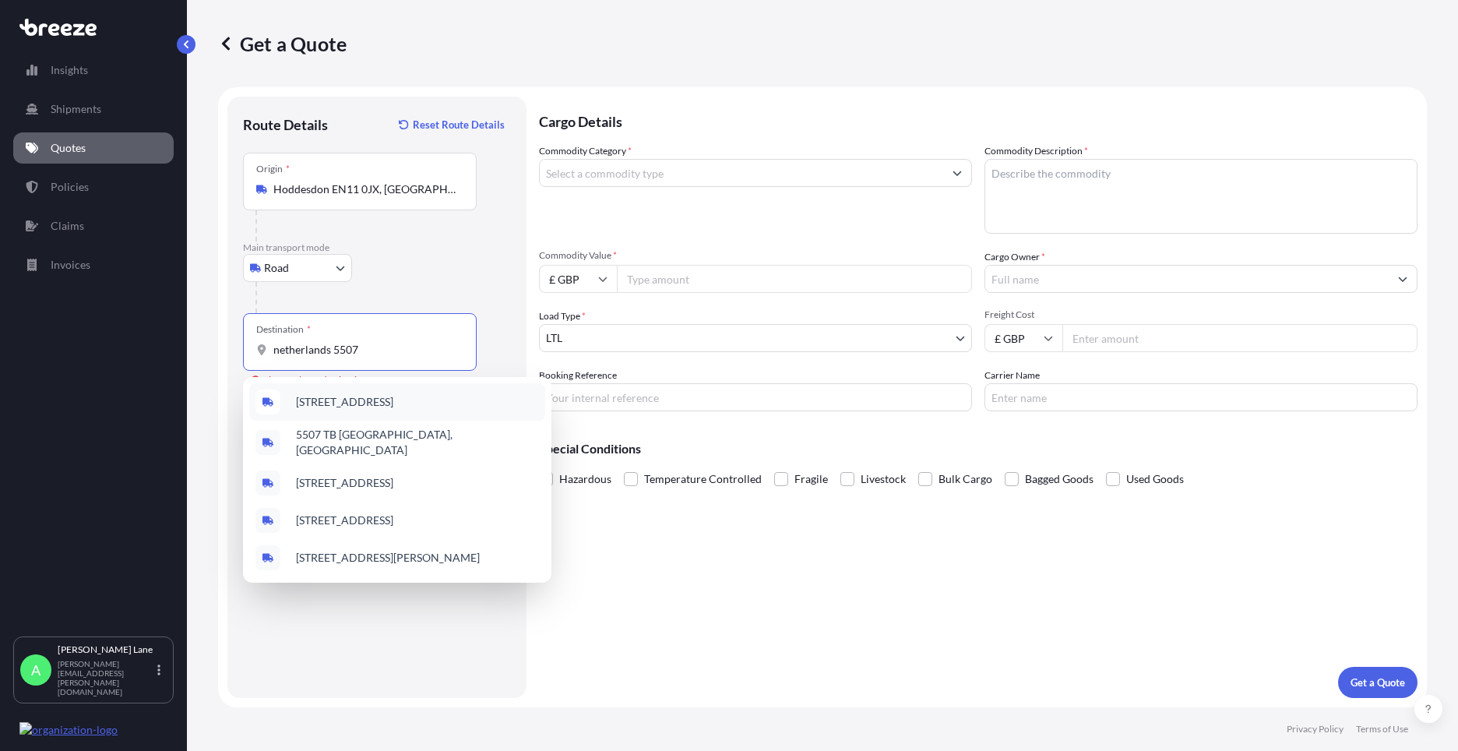
click at [386, 403] on span "[STREET_ADDRESS]" at bounding box center [344, 402] width 97 height 16
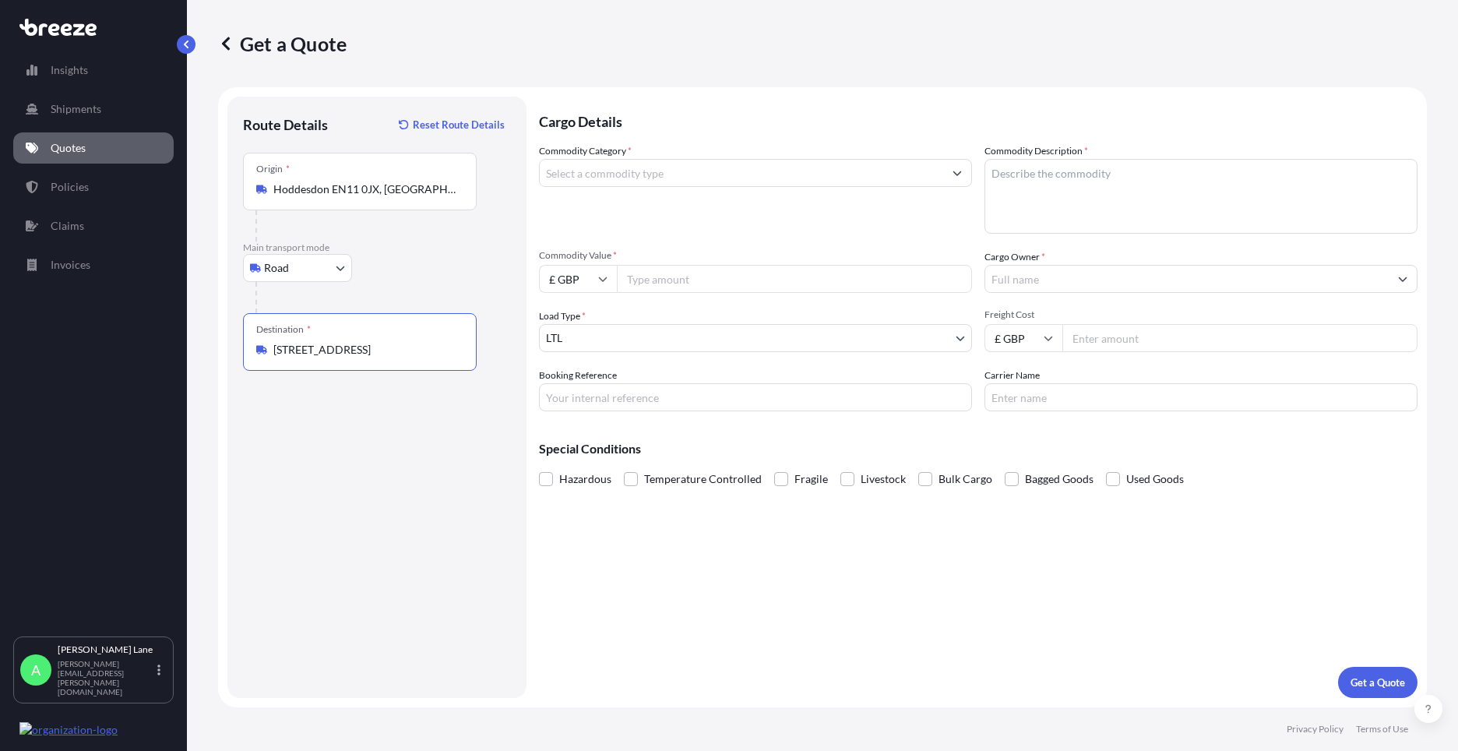
type input "[STREET_ADDRESS]"
click at [652, 178] on input "Commodity Category *" at bounding box center [741, 173] width 403 height 28
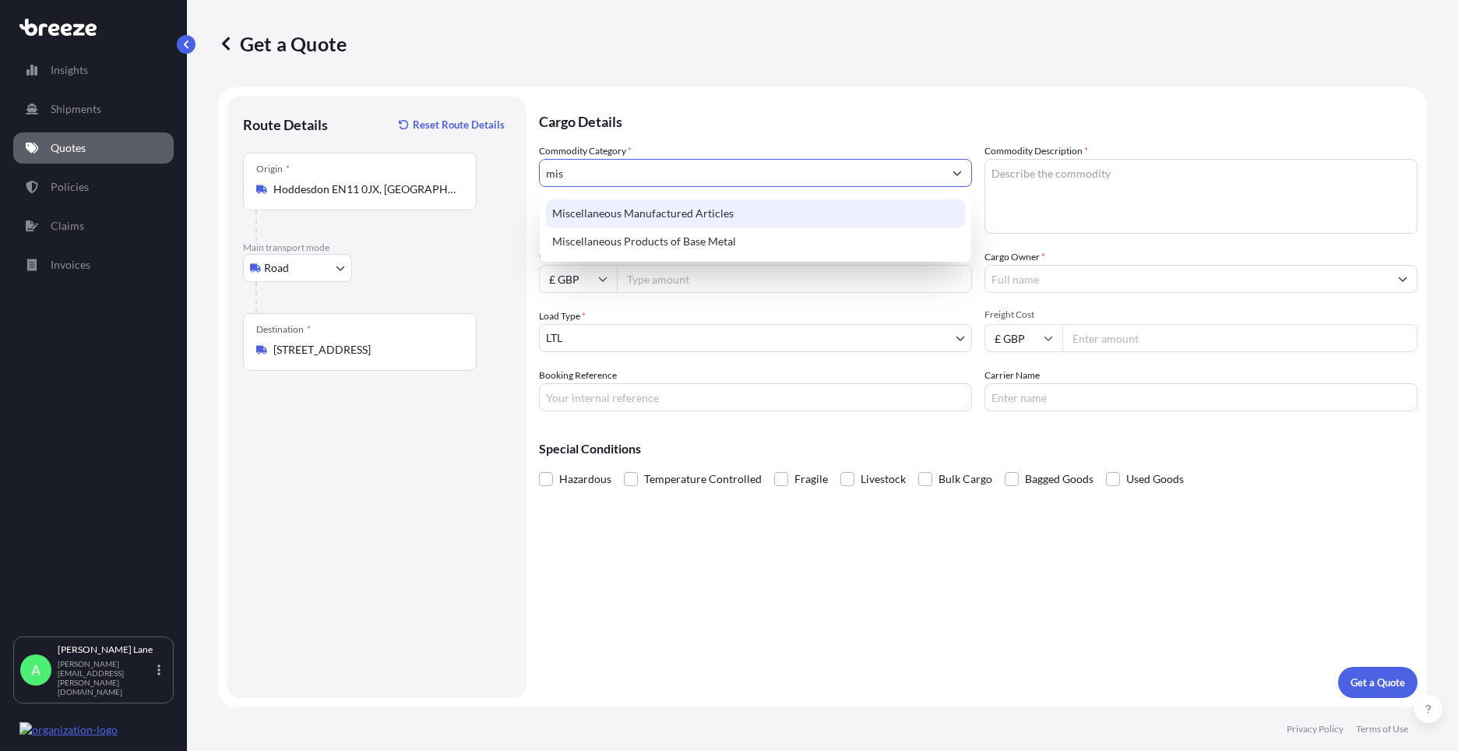
click at [647, 213] on div "Miscellaneous Manufactured Articles" at bounding box center [755, 213] width 419 height 28
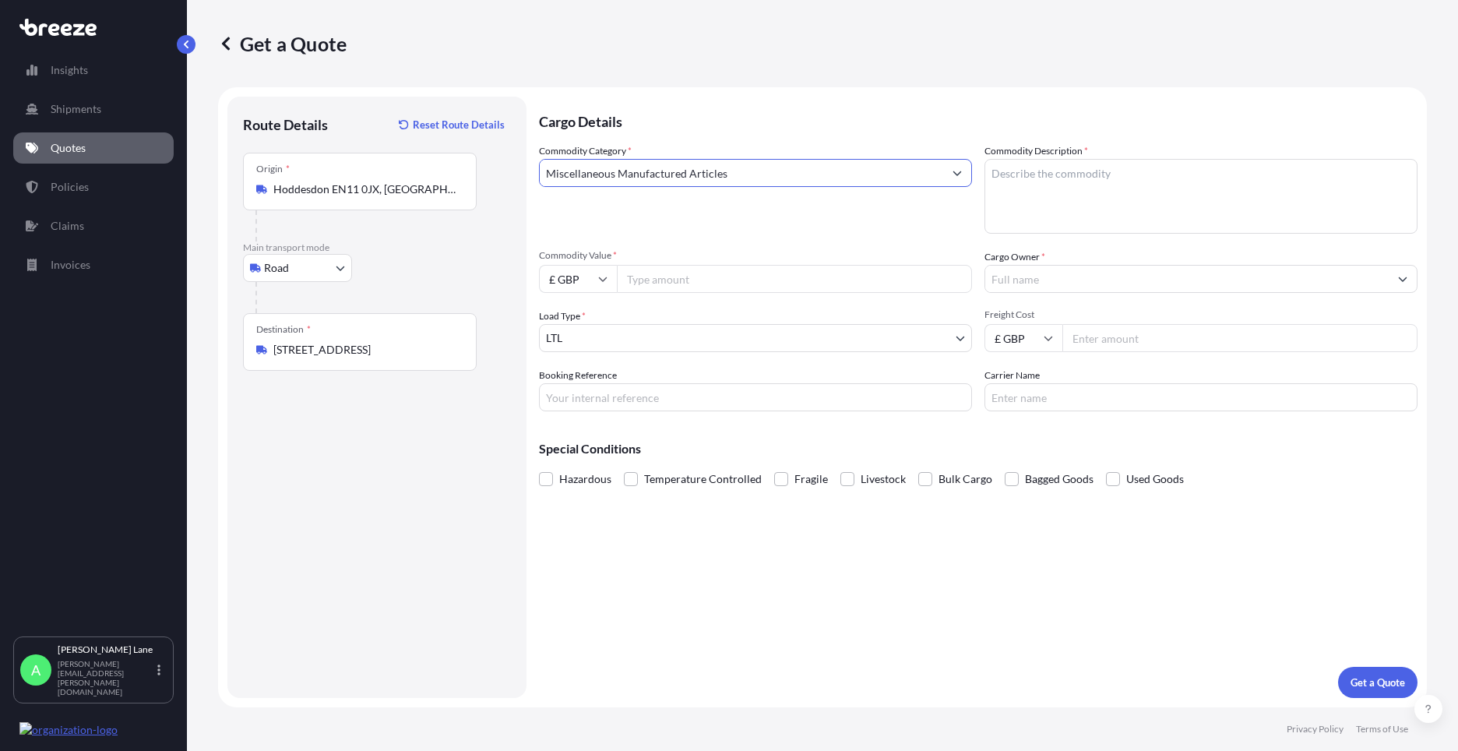
type input "Miscellaneous Manufactured Articles"
click at [660, 266] on input "Commodity Value *" at bounding box center [794, 279] width 355 height 28
type input "6415.43"
click at [636, 390] on input "Booking Reference" at bounding box center [755, 397] width 433 height 28
paste input "1889260"
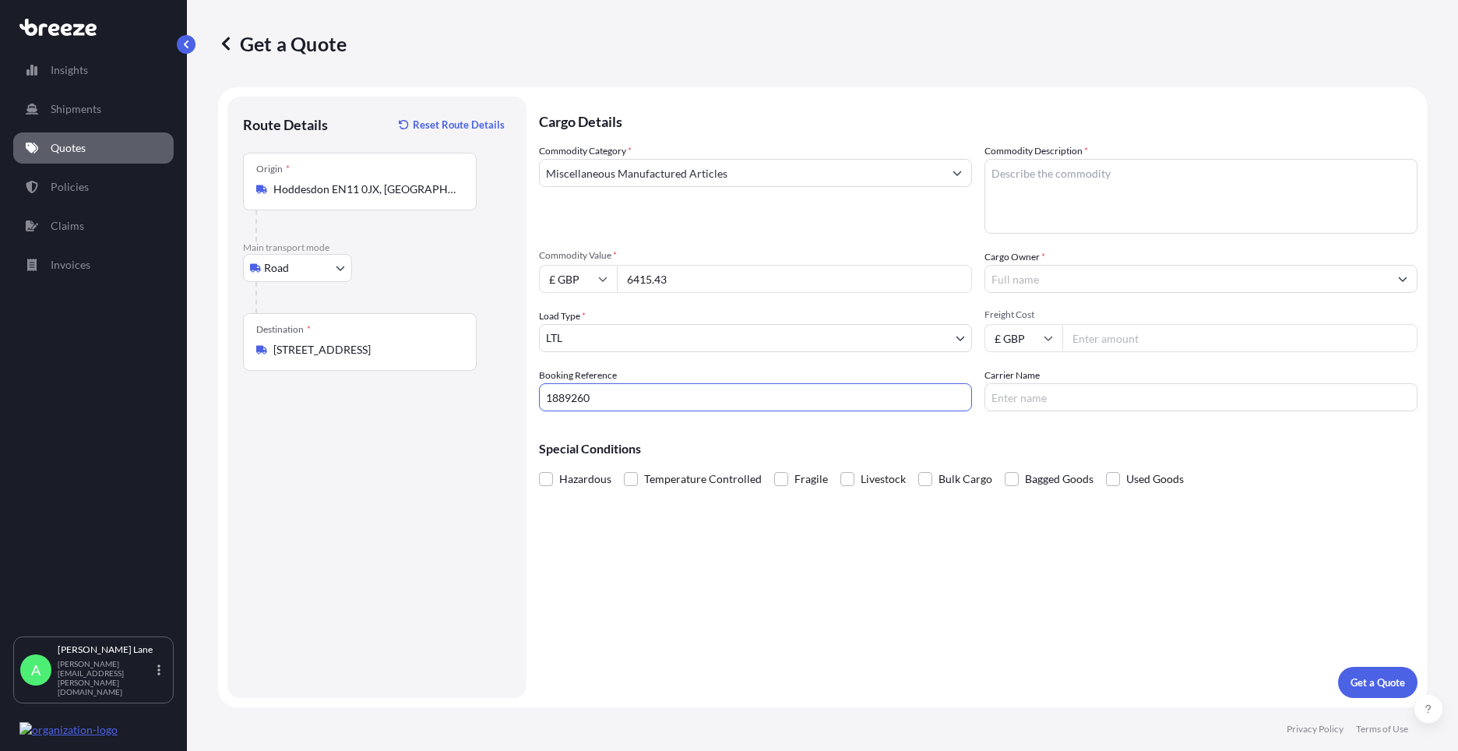
type input "1889260"
drag, startPoint x: 1033, startPoint y: 207, endPoint x: 655, endPoint y: 639, distance: 573.5
click at [1032, 208] on textarea "Commodity Description *" at bounding box center [1201, 196] width 433 height 75
paste textarea "DARTS AND ACCESSORIES"
type textarea "DARTS AND ACCESSORIES"
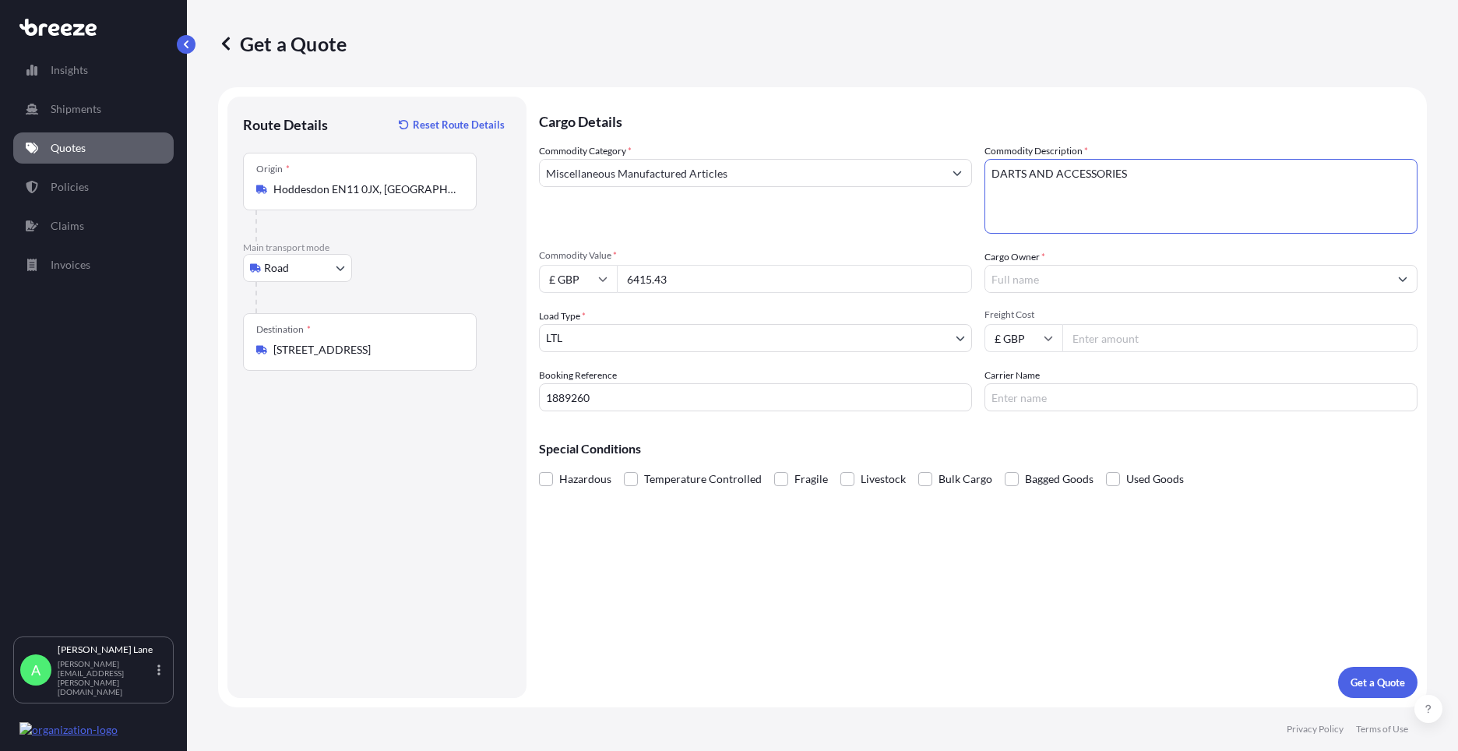
click at [1104, 288] on input "Cargo Owner *" at bounding box center [1186, 279] width 403 height 28
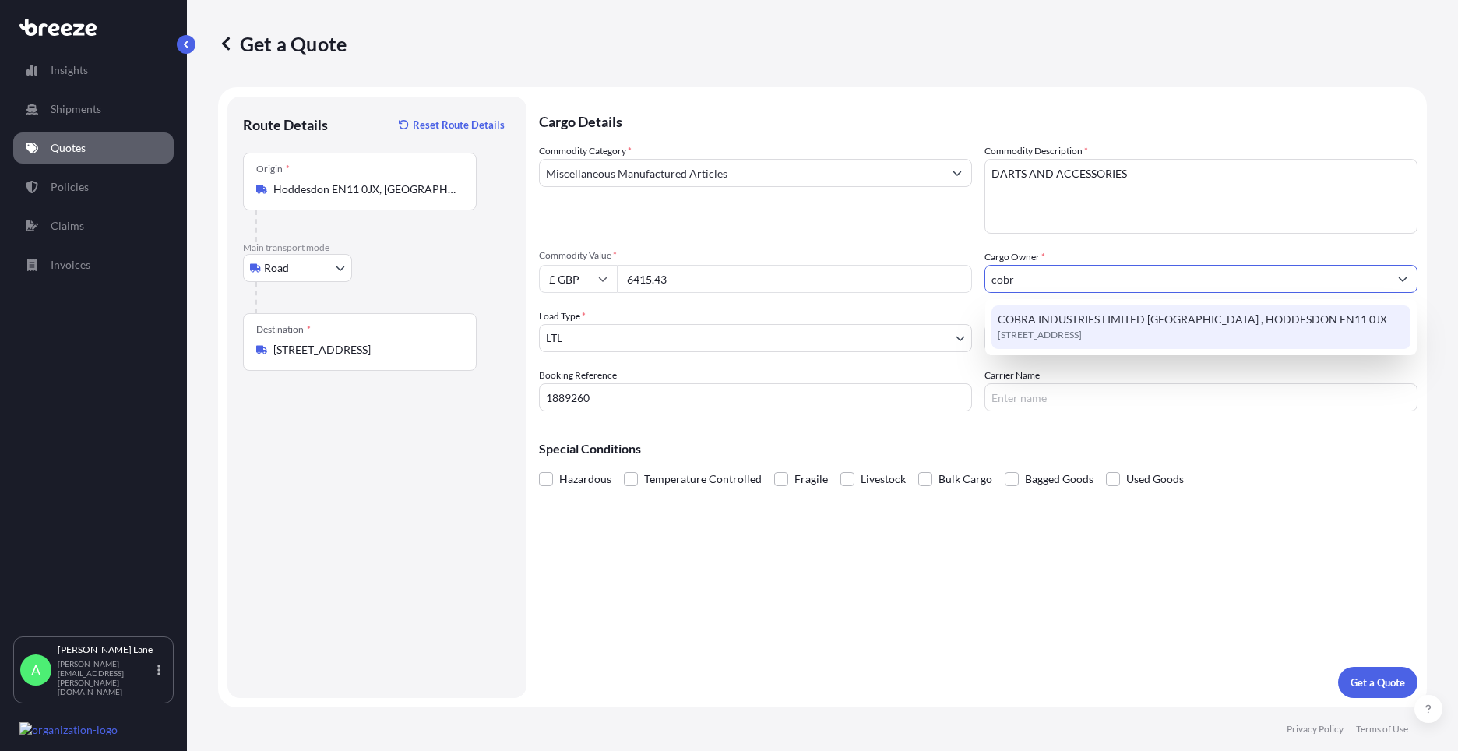
click at [1095, 325] on span "COBRA INDUSTRIES LIMITED [GEOGRAPHIC_DATA] , HODDESDON EN11 0JX" at bounding box center [1192, 320] width 389 height 16
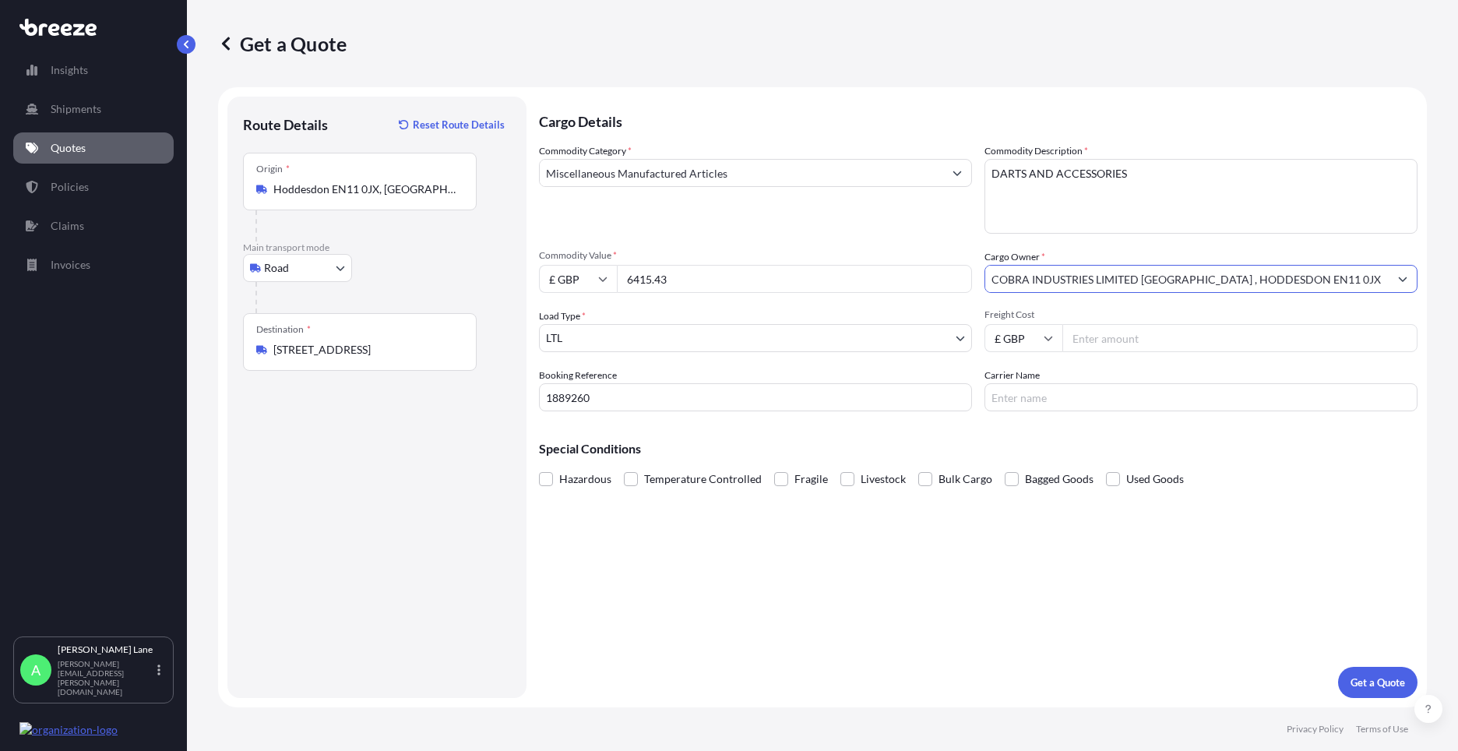
type input "COBRA INDUSTRIES LIMITED [GEOGRAPHIC_DATA] , HODDESDON EN11 0JX"
click at [1122, 334] on input "Freight Cost" at bounding box center [1239, 338] width 355 height 28
type input "68.22"
click at [1034, 403] on input "Carrier Name" at bounding box center [1201, 397] width 433 height 28
type input "fedex"
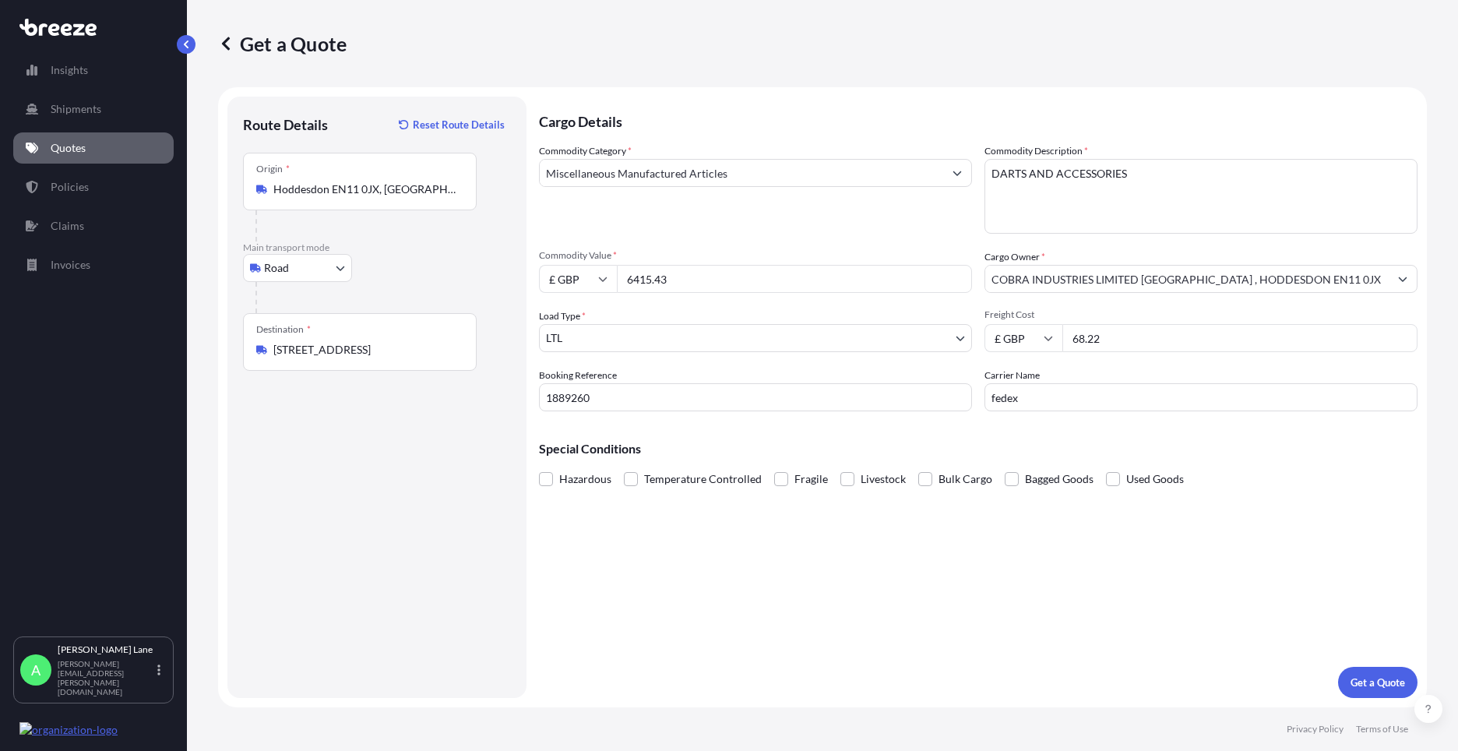
click at [903, 495] on div "Cargo Details Commodity Category * Miscellaneous Manufactured Articles Commodit…" at bounding box center [978, 397] width 879 height 601
click at [1369, 685] on p "Get a Quote" at bounding box center [1378, 683] width 55 height 16
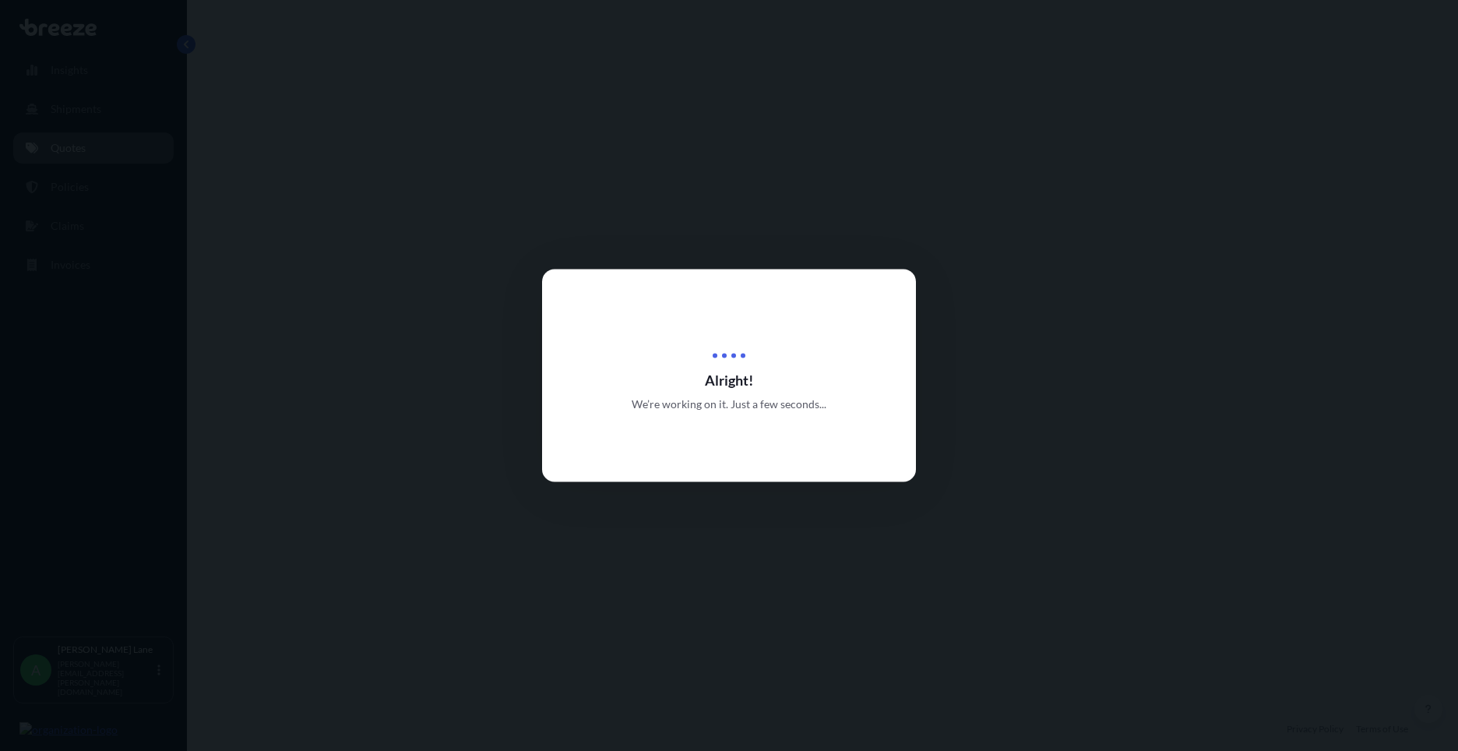
select select "Road"
select select "1"
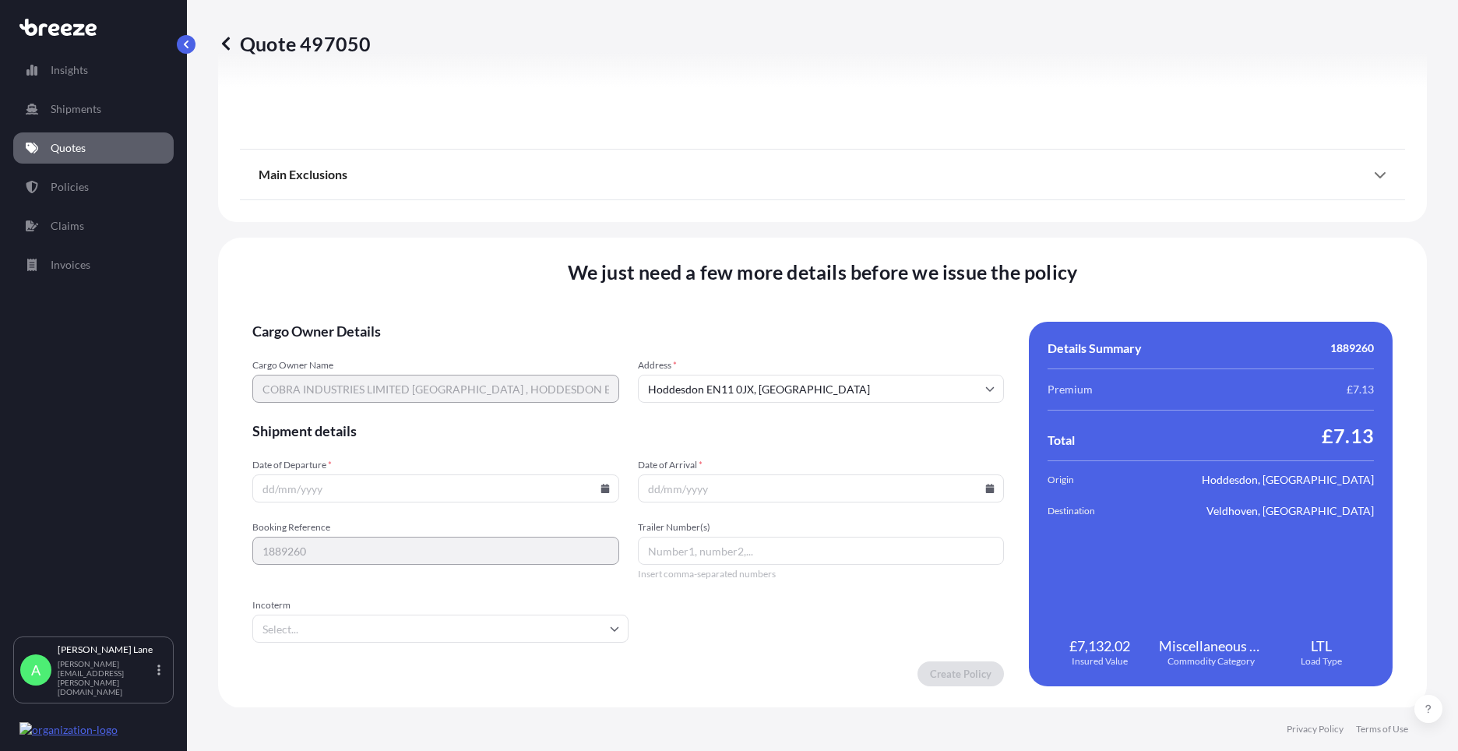
scroll to position [1721, 0]
click at [616, 483] on div "Date of Departure * Date of Arrival *" at bounding box center [628, 480] width 752 height 44
click at [600, 493] on input "Date of Departure *" at bounding box center [435, 488] width 367 height 28
click at [601, 484] on icon at bounding box center [605, 487] width 9 height 9
click at [369, 380] on button "19" at bounding box center [361, 378] width 25 height 25
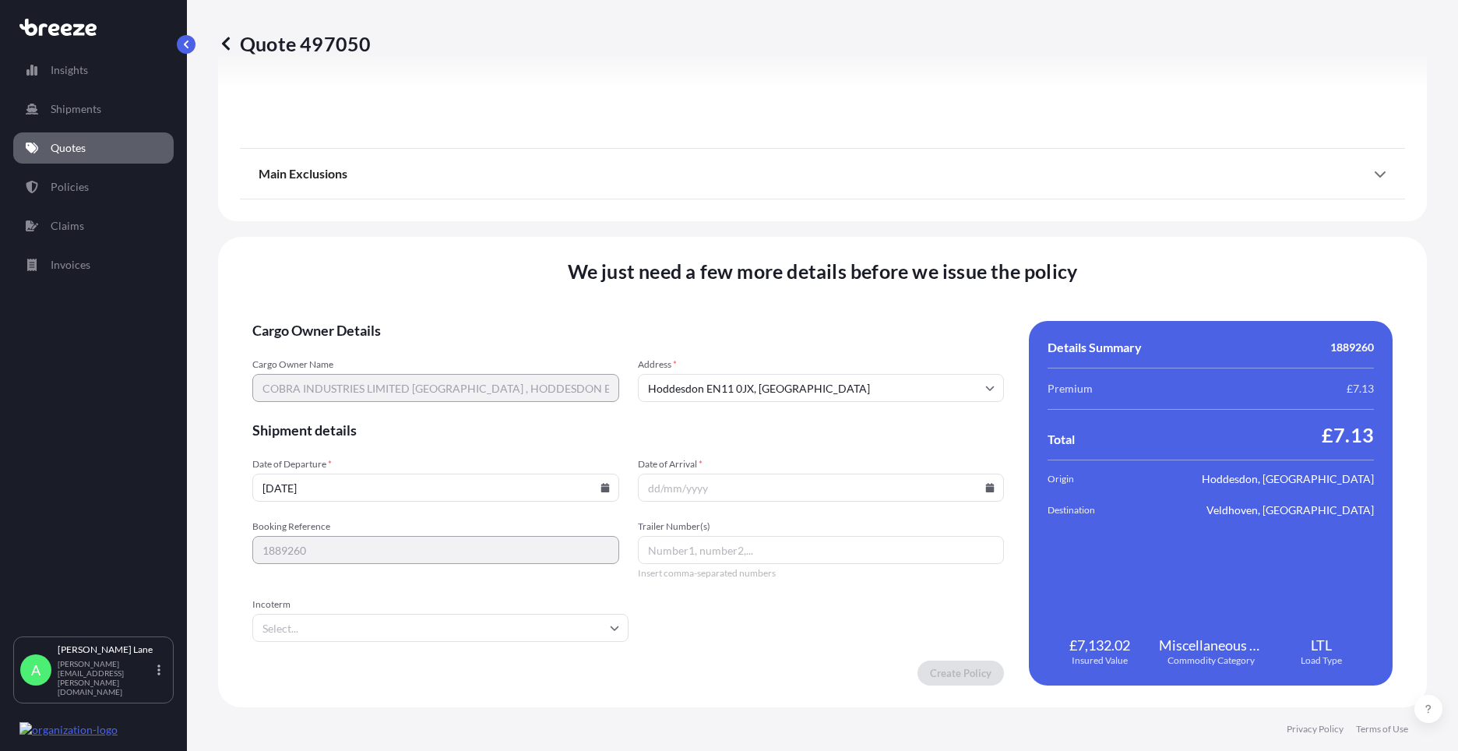
type input "[DATE]"
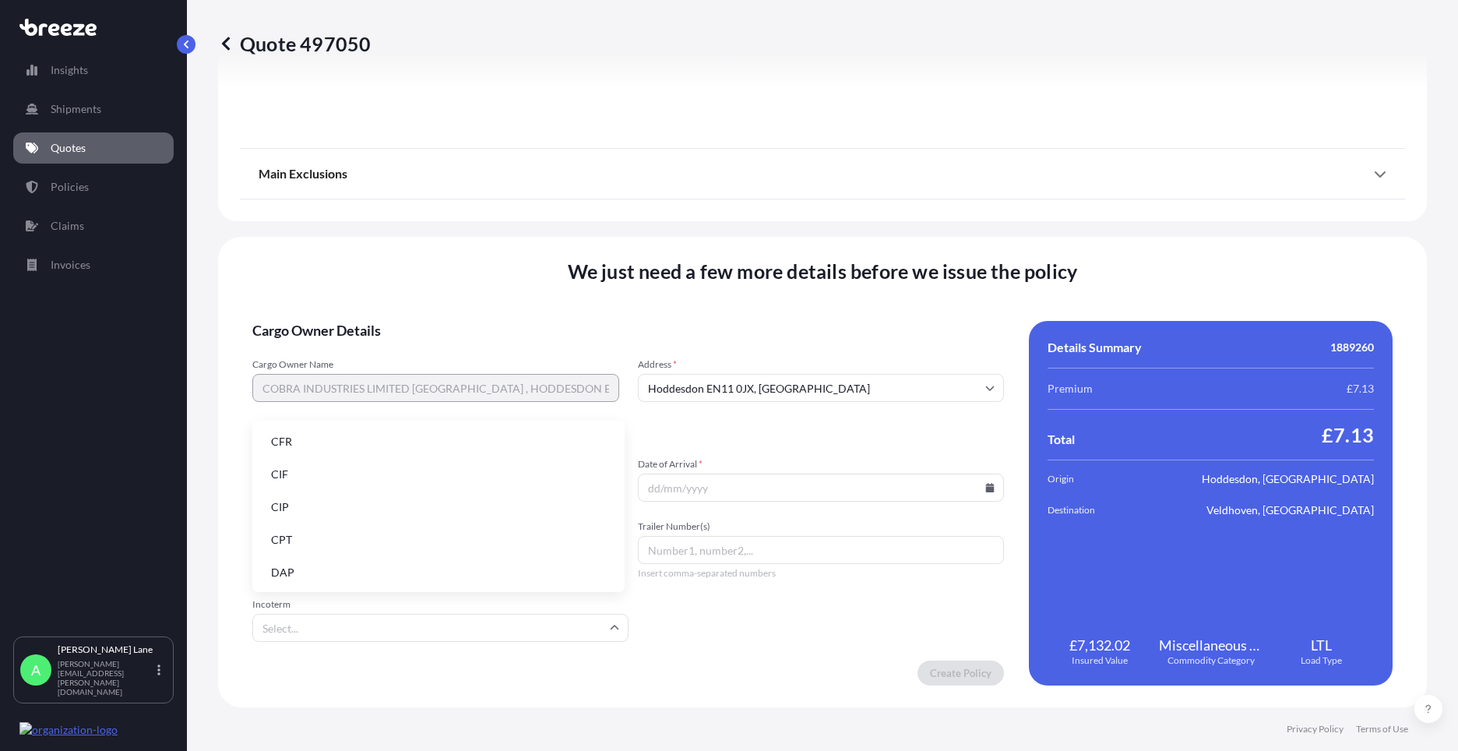
click at [342, 629] on input "Incoterm" at bounding box center [440, 628] width 376 height 28
drag, startPoint x: 337, startPoint y: 565, endPoint x: 615, endPoint y: 547, distance: 277.9
click at [337, 565] on li "DAP" at bounding box center [439, 573] width 360 height 30
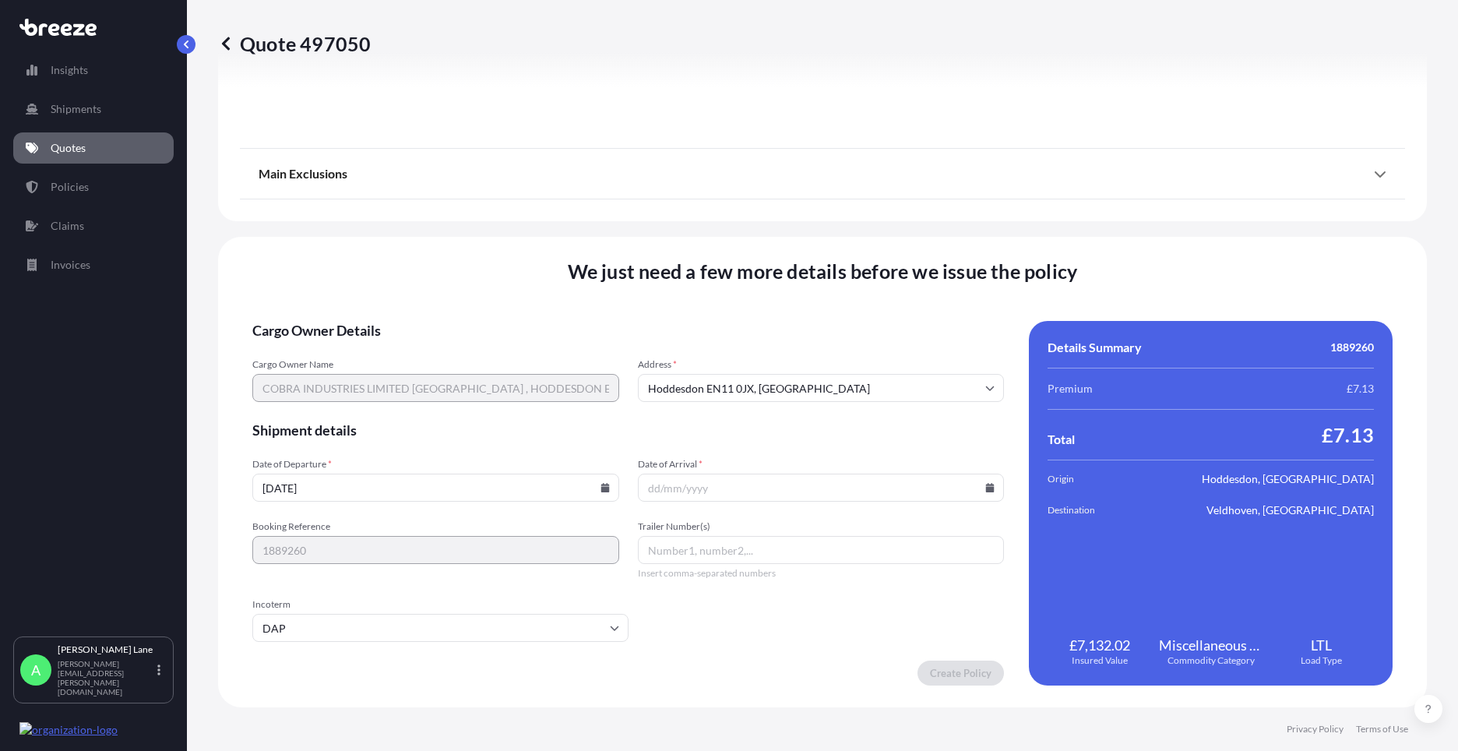
paste input "883680011363"
type input "883680011363"
click at [985, 488] on icon at bounding box center [989, 487] width 9 height 9
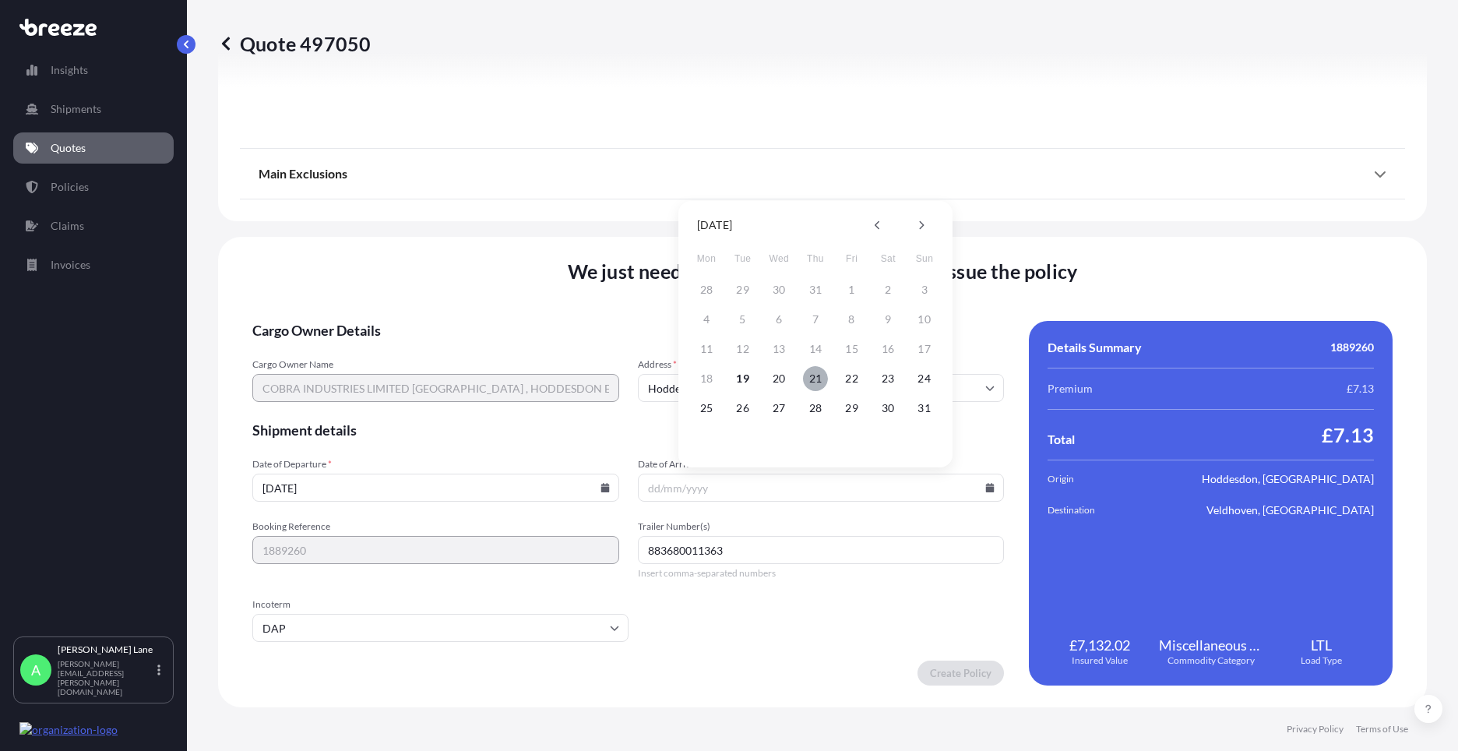
click at [812, 382] on button "21" at bounding box center [815, 378] width 25 height 25
type input "[DATE]"
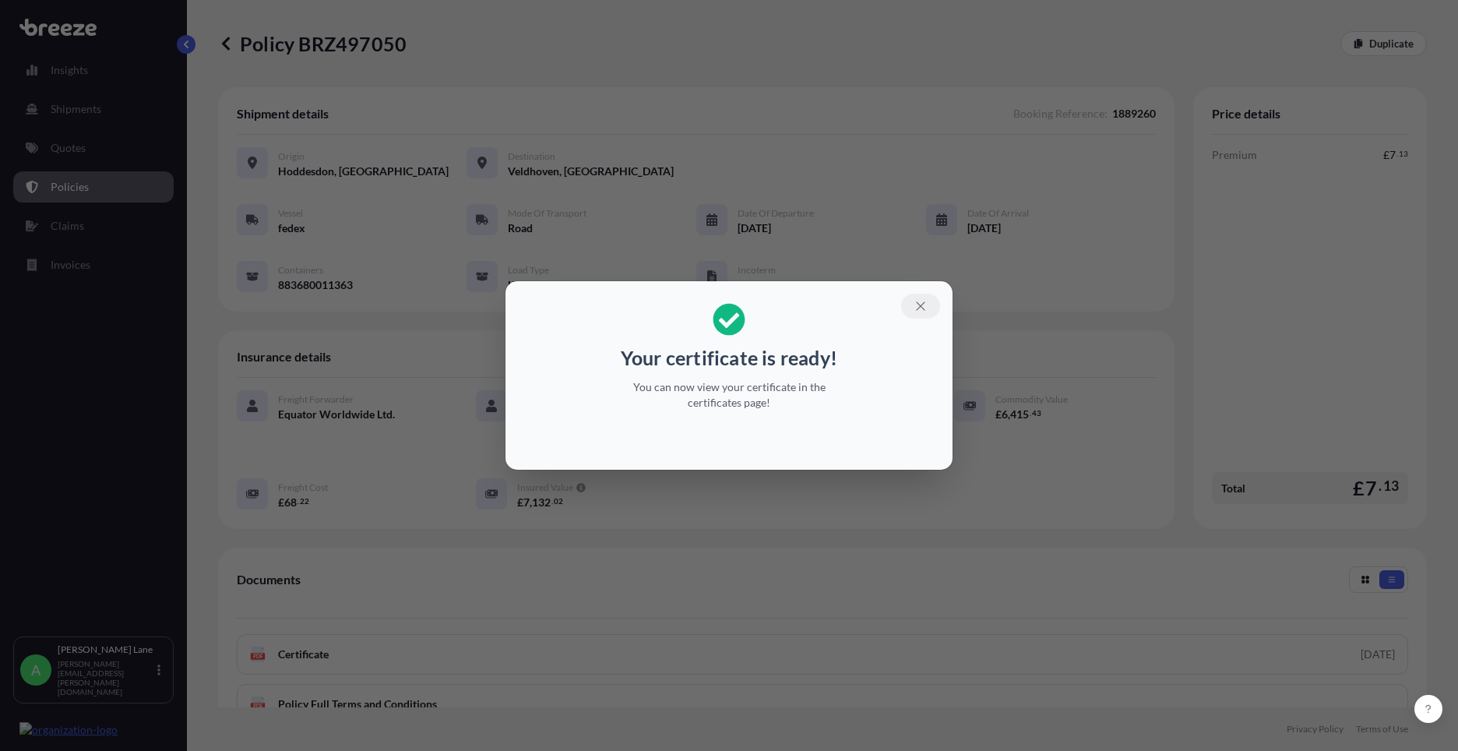
click at [928, 305] on button "button" at bounding box center [920, 306] width 39 height 25
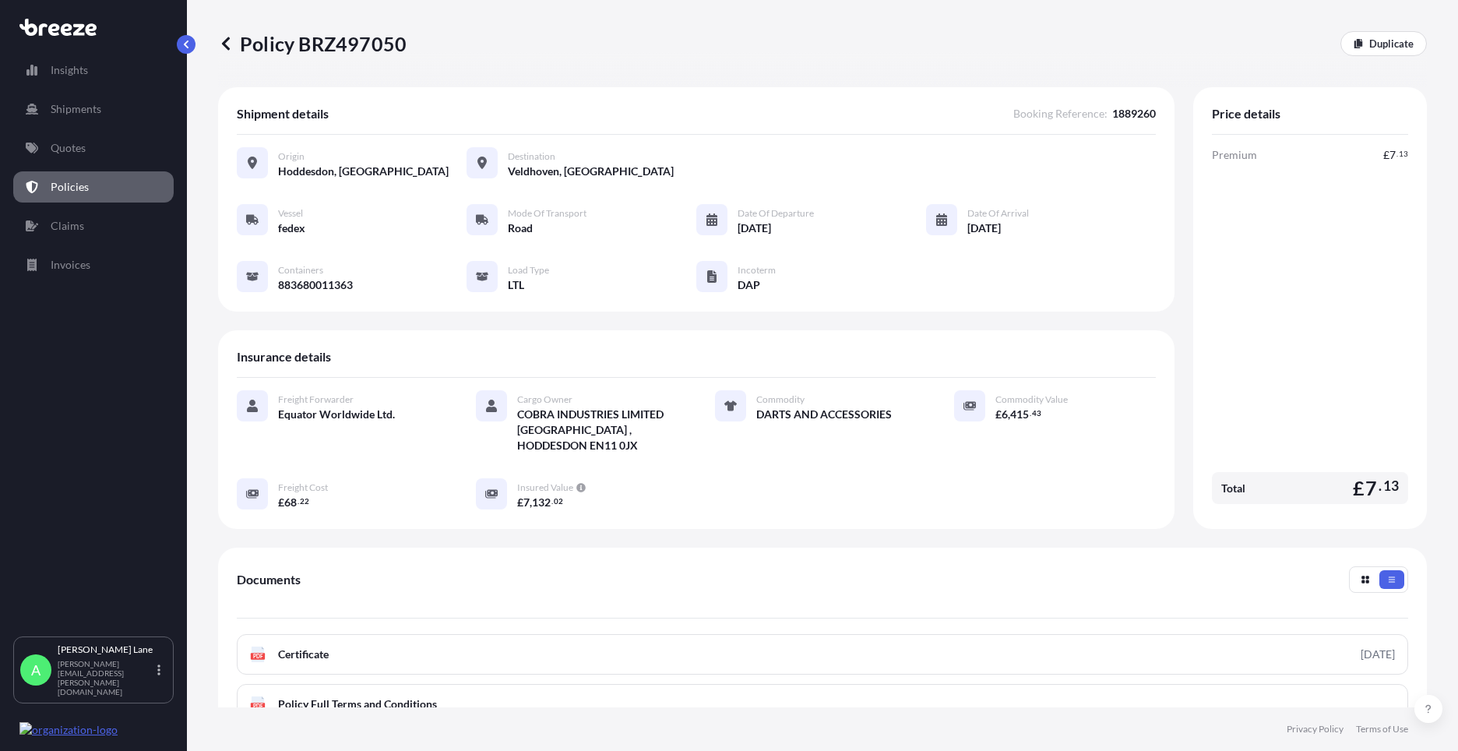
click at [1373, 55] on link "Duplicate" at bounding box center [1383, 43] width 86 height 25
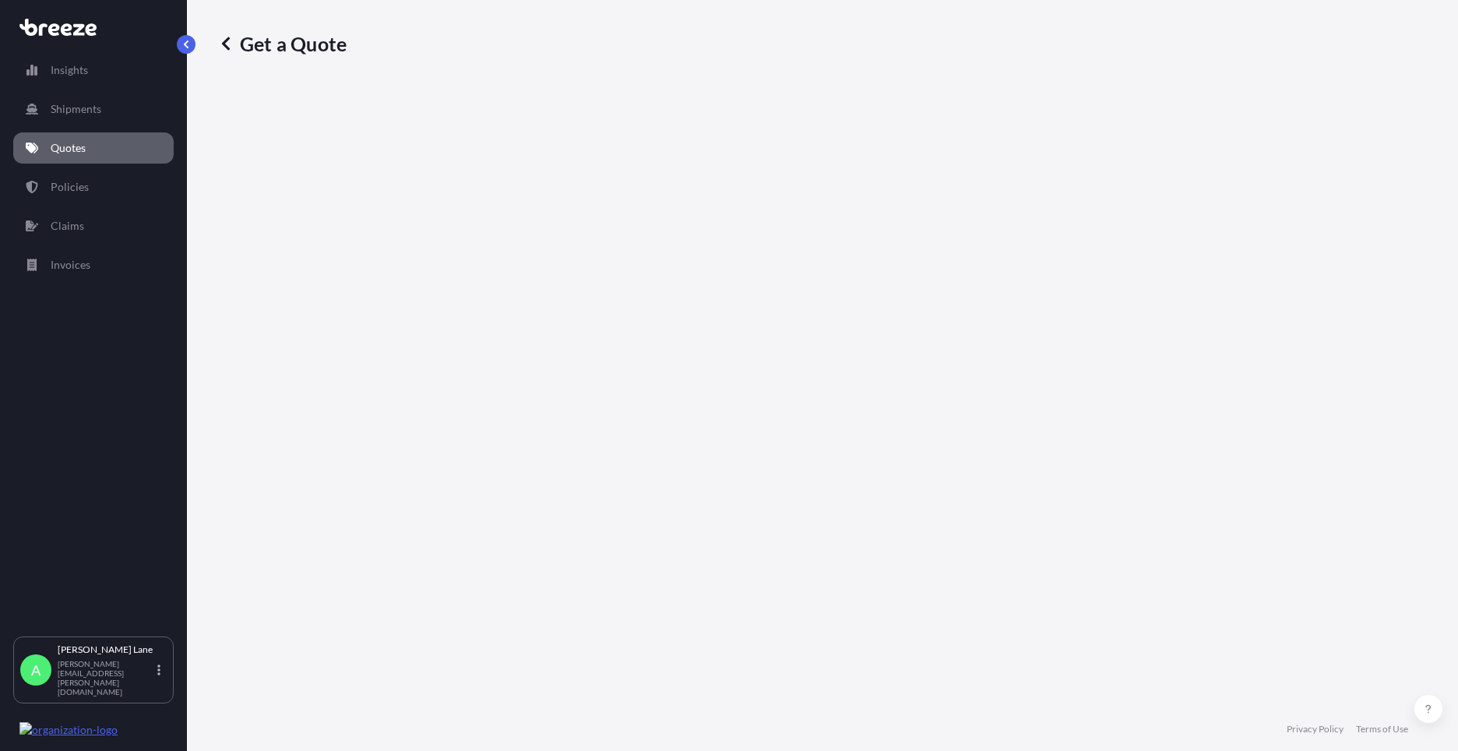
select select "Road"
select select "1"
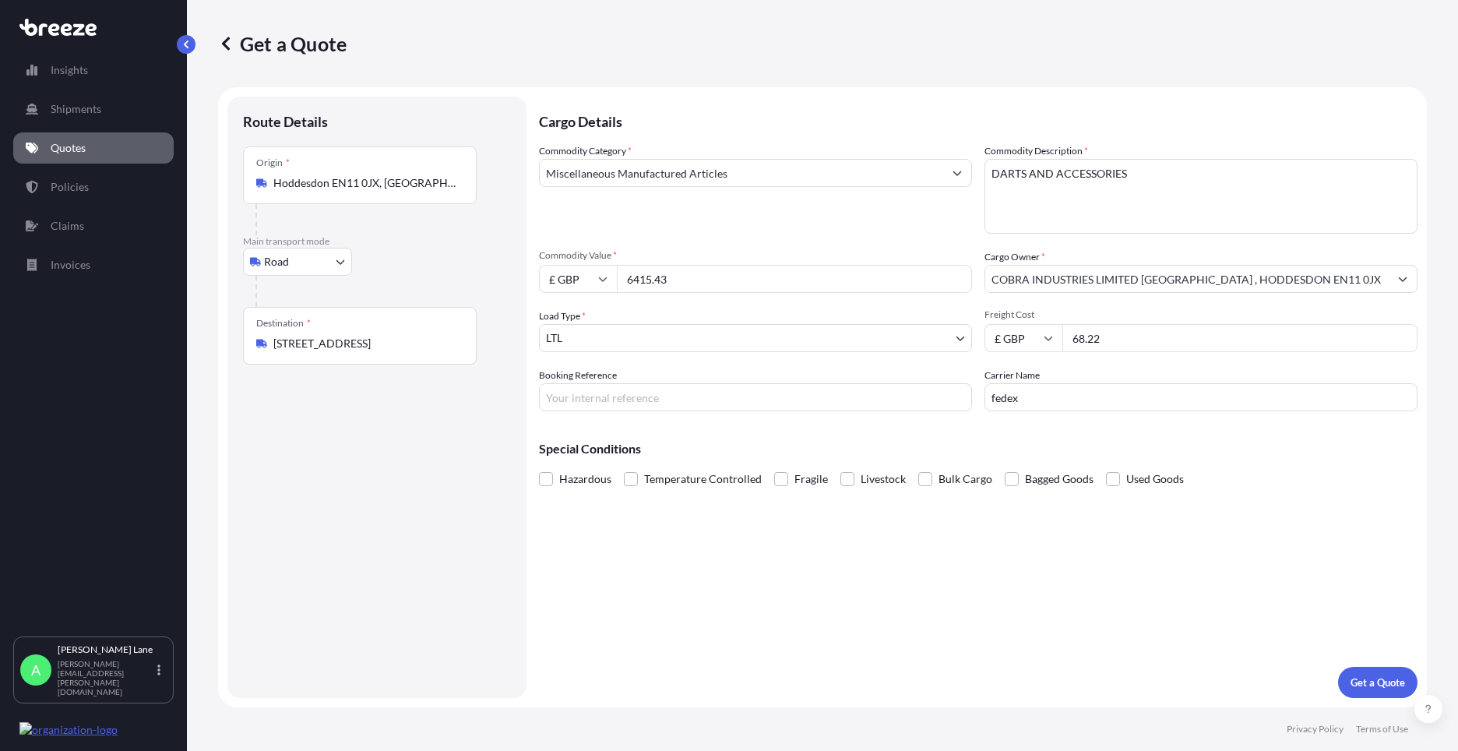
drag, startPoint x: 690, startPoint y: 285, endPoint x: 629, endPoint y: 287, distance: 61.6
click at [629, 287] on input "6415.43" at bounding box center [794, 279] width 355 height 28
type input "2"
type input "2230.88"
drag, startPoint x: 651, startPoint y: 400, endPoint x: 541, endPoint y: 737, distance: 354.2
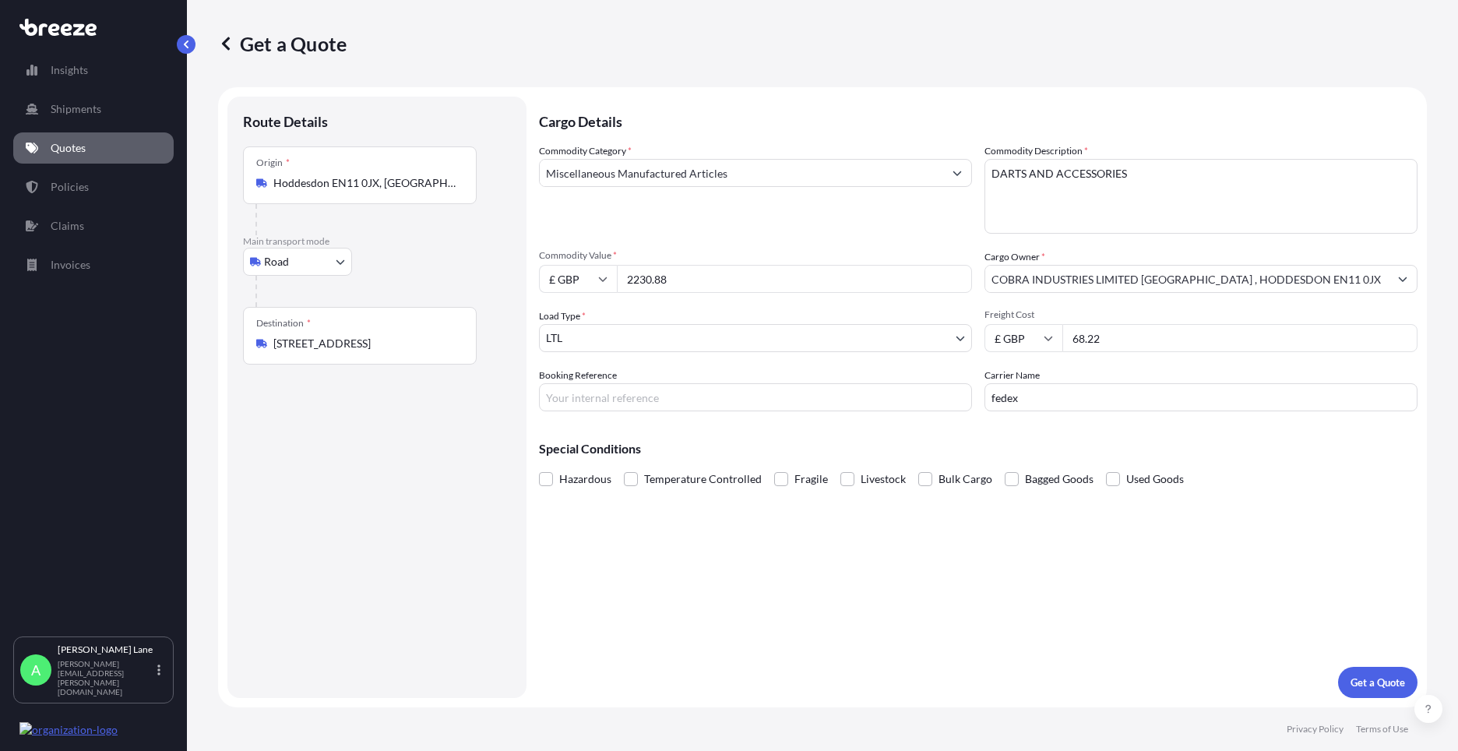
click at [651, 400] on input "Booking Reference" at bounding box center [755, 397] width 433 height 28
paste input "1889259"
type input "1889259"
click at [1143, 178] on textarea "DARTS AND ACCESSORIES" at bounding box center [1201, 196] width 433 height 75
drag, startPoint x: 1140, startPoint y: 174, endPoint x: 907, endPoint y: 196, distance: 234.7
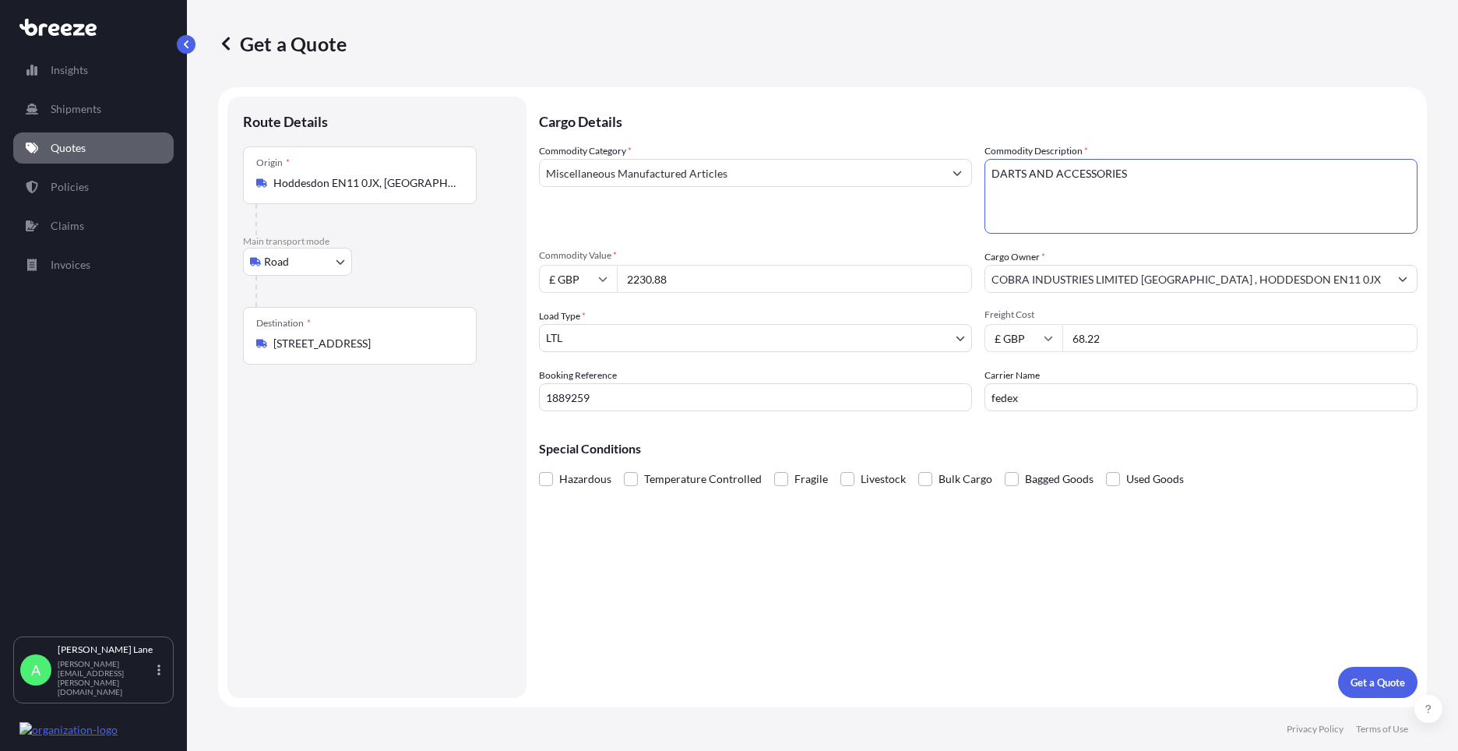
click at [884, 188] on div "Commodity Category * Miscellaneous Manufactured Articles Commodity Description …" at bounding box center [978, 277] width 879 height 268
paste textarea "SHIRT"
type textarea "DART SHIRTS"
drag, startPoint x: 1125, startPoint y: 340, endPoint x: 1042, endPoint y: 351, distance: 83.2
click at [1042, 351] on div "£ GBP 68.22" at bounding box center [1201, 338] width 433 height 28
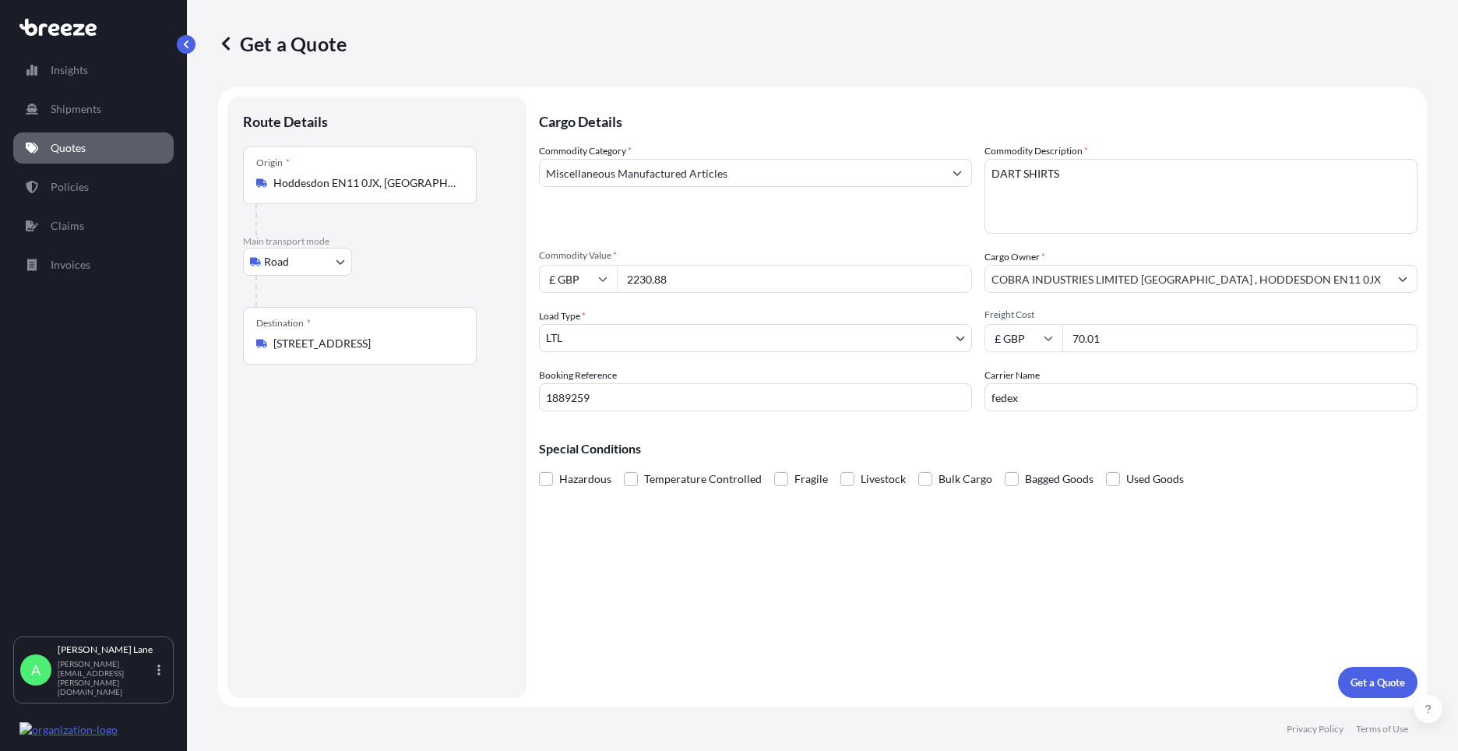
type input "70.01"
click at [1362, 677] on p "Get a Quote" at bounding box center [1378, 683] width 55 height 16
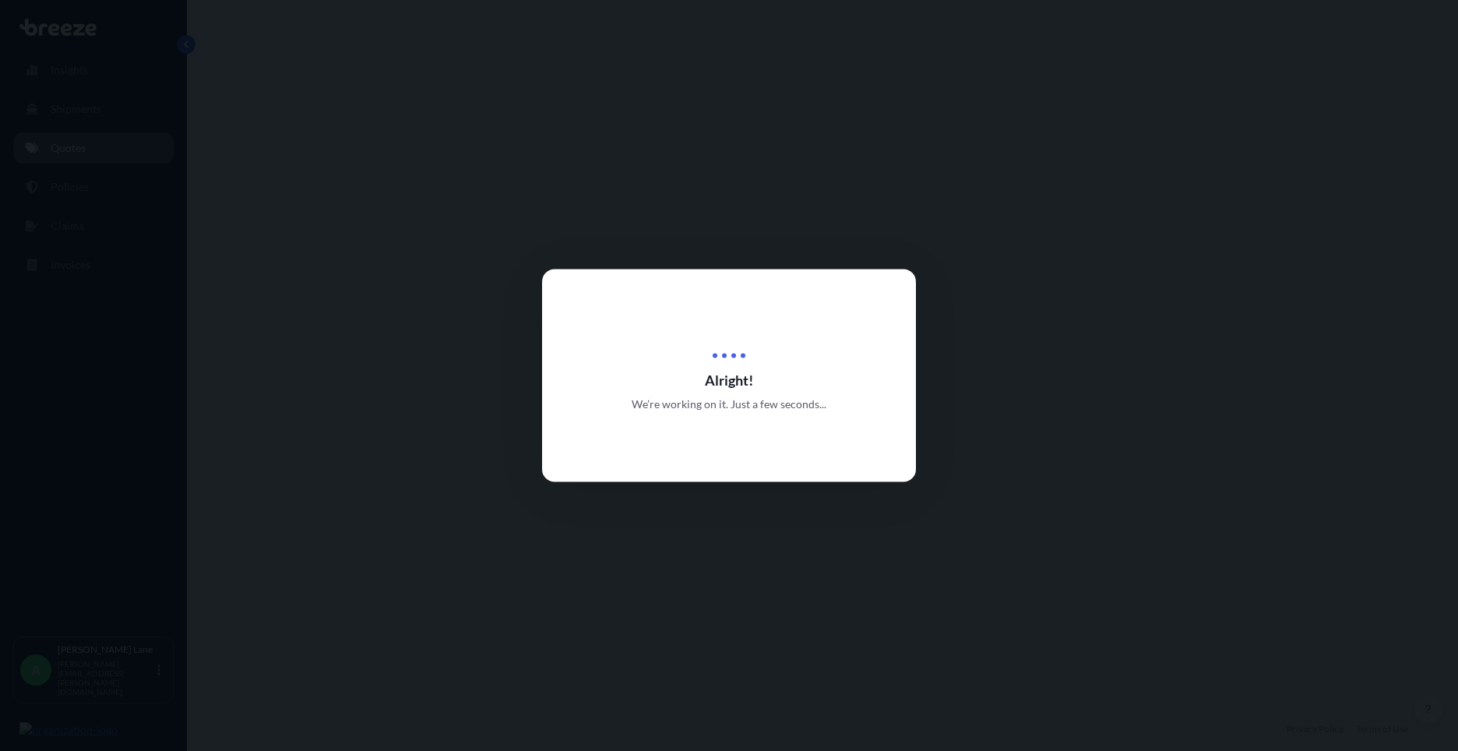
select select "Road"
select select "1"
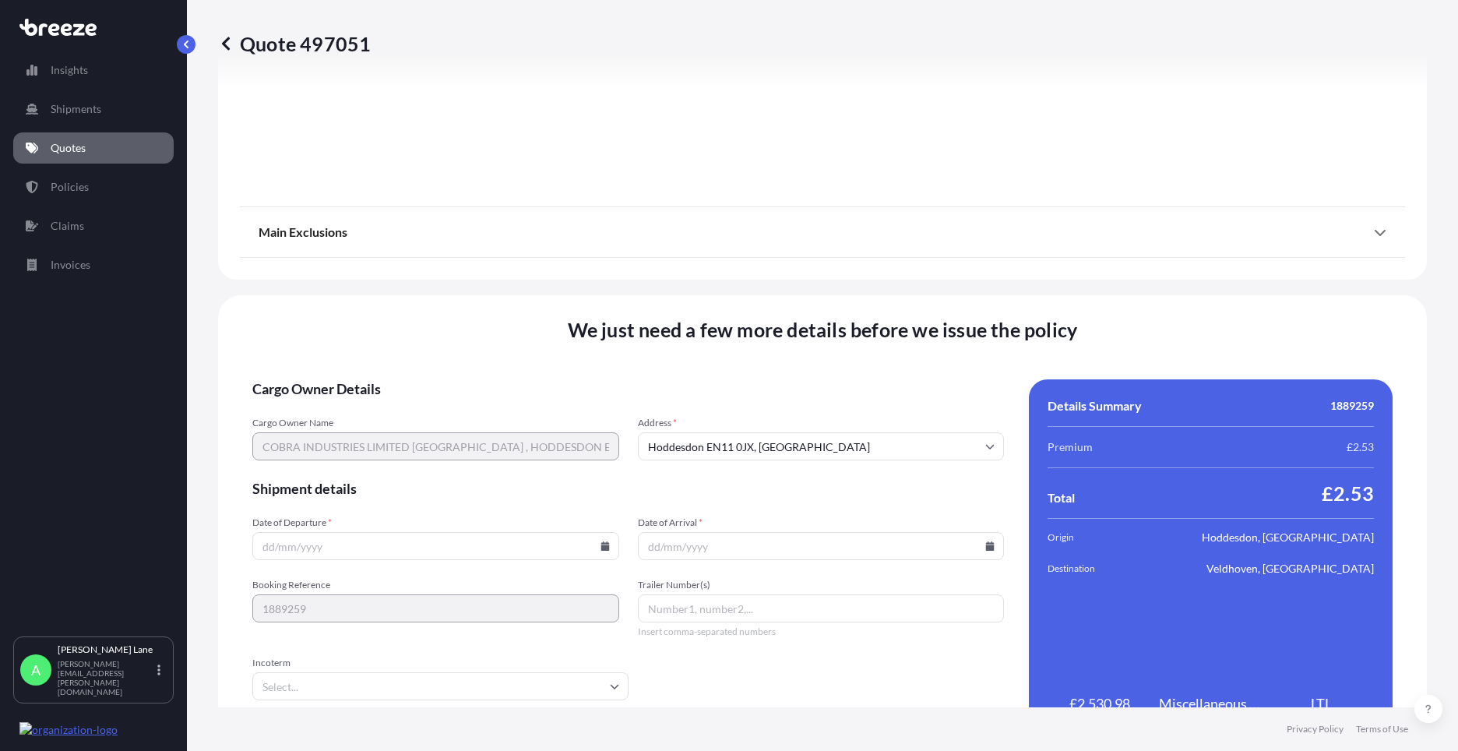
scroll to position [1721, 0]
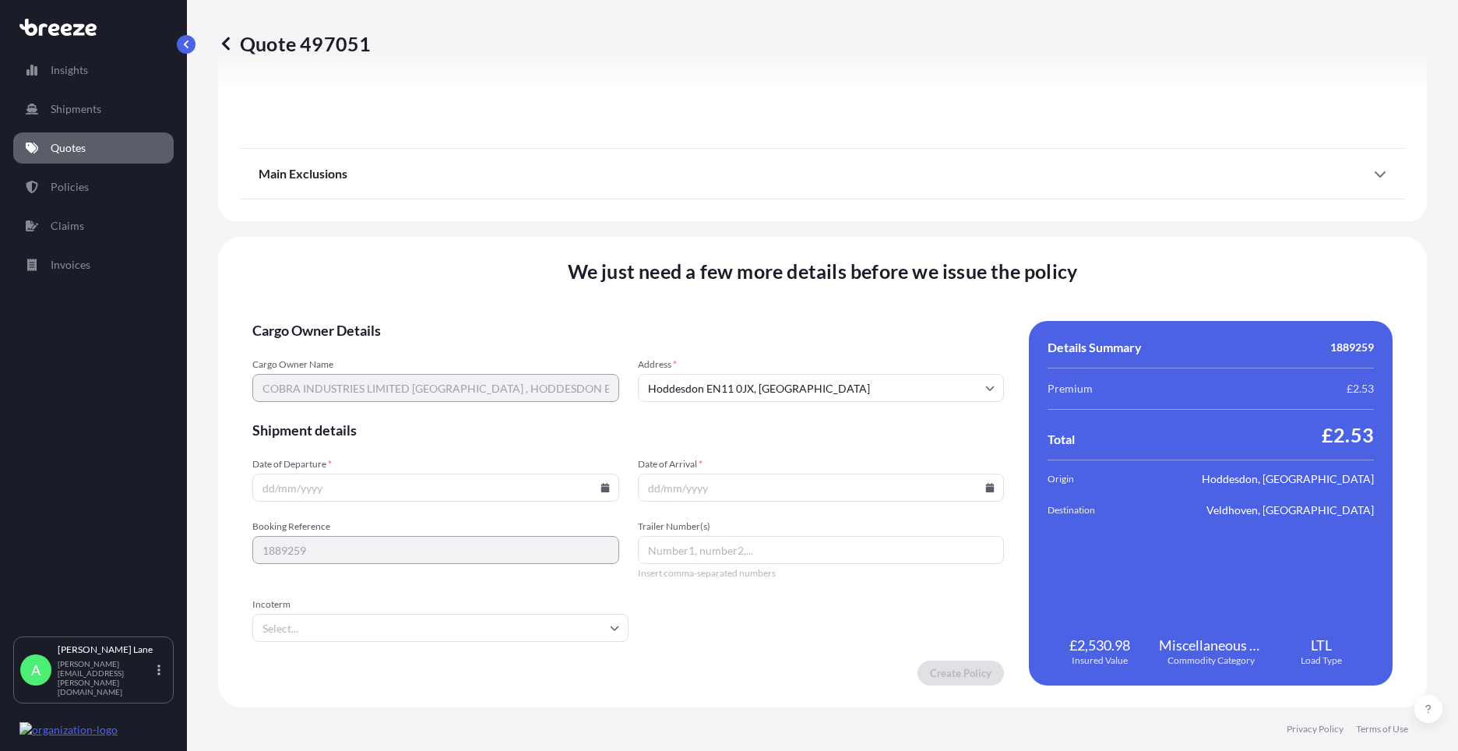
click at [604, 486] on icon at bounding box center [605, 487] width 9 height 9
click at [370, 379] on button "19" at bounding box center [361, 378] width 25 height 25
type input "[DATE]"
click at [333, 615] on input "Incoterm" at bounding box center [440, 628] width 376 height 28
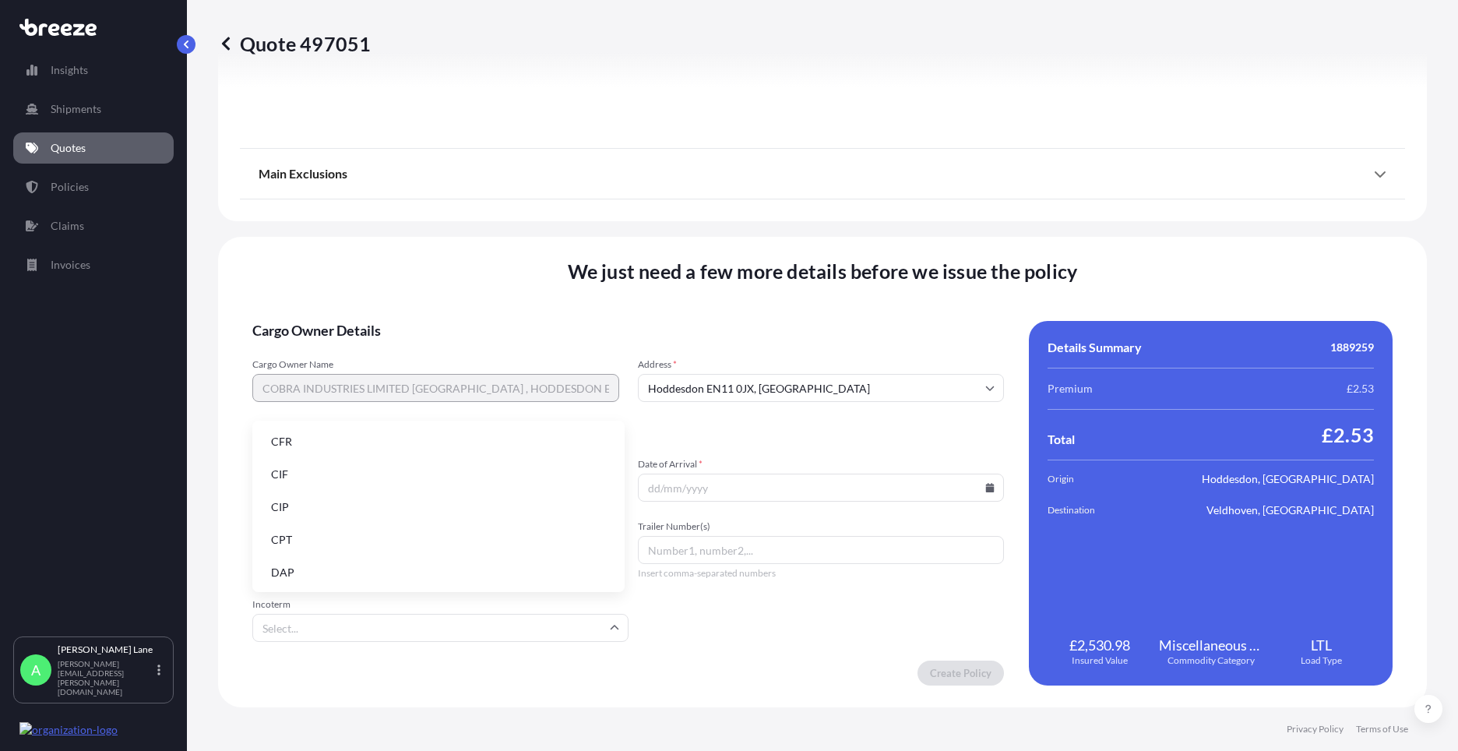
drag, startPoint x: 333, startPoint y: 564, endPoint x: 536, endPoint y: 569, distance: 202.6
click at [335, 562] on li "DAP" at bounding box center [439, 573] width 360 height 30
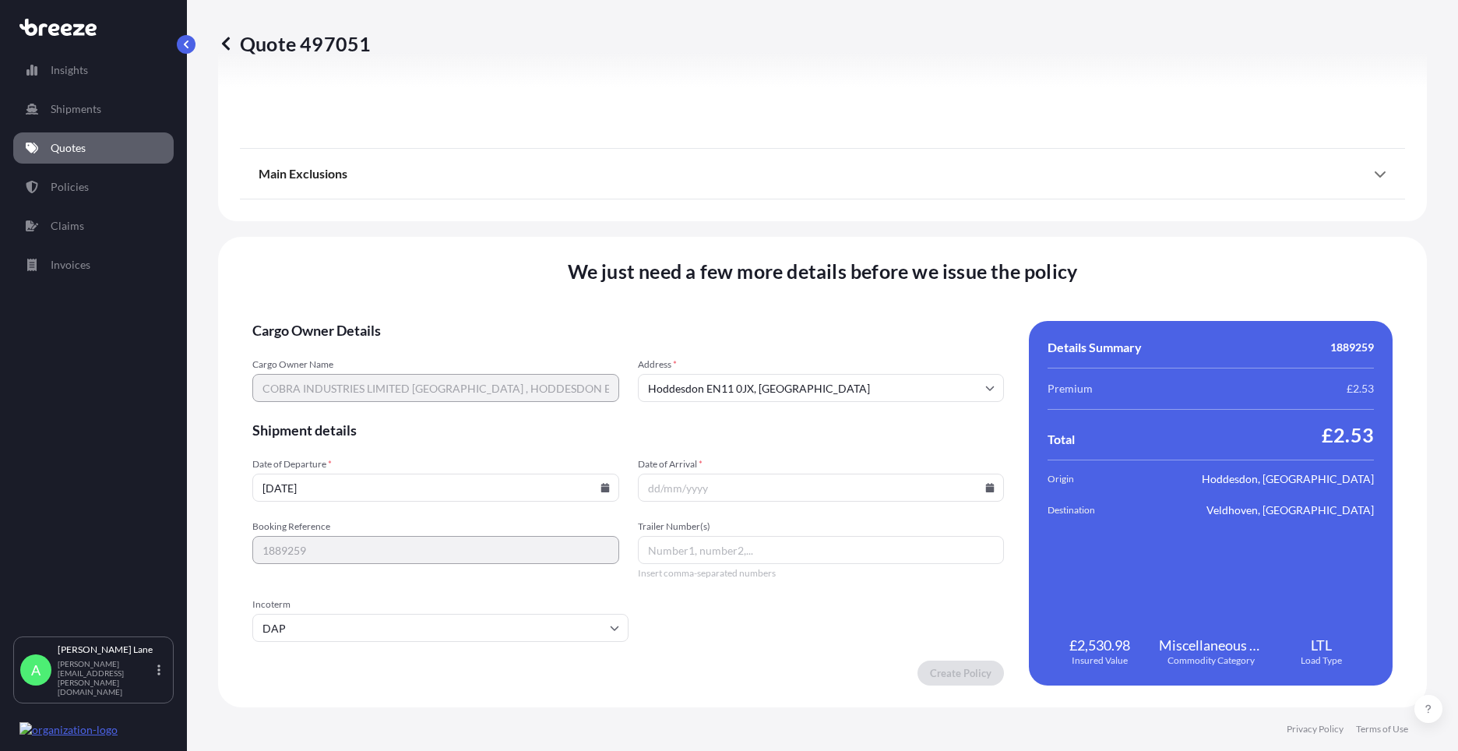
paste input "883680083800"
type input "883680083800"
click at [986, 487] on icon at bounding box center [990, 487] width 9 height 9
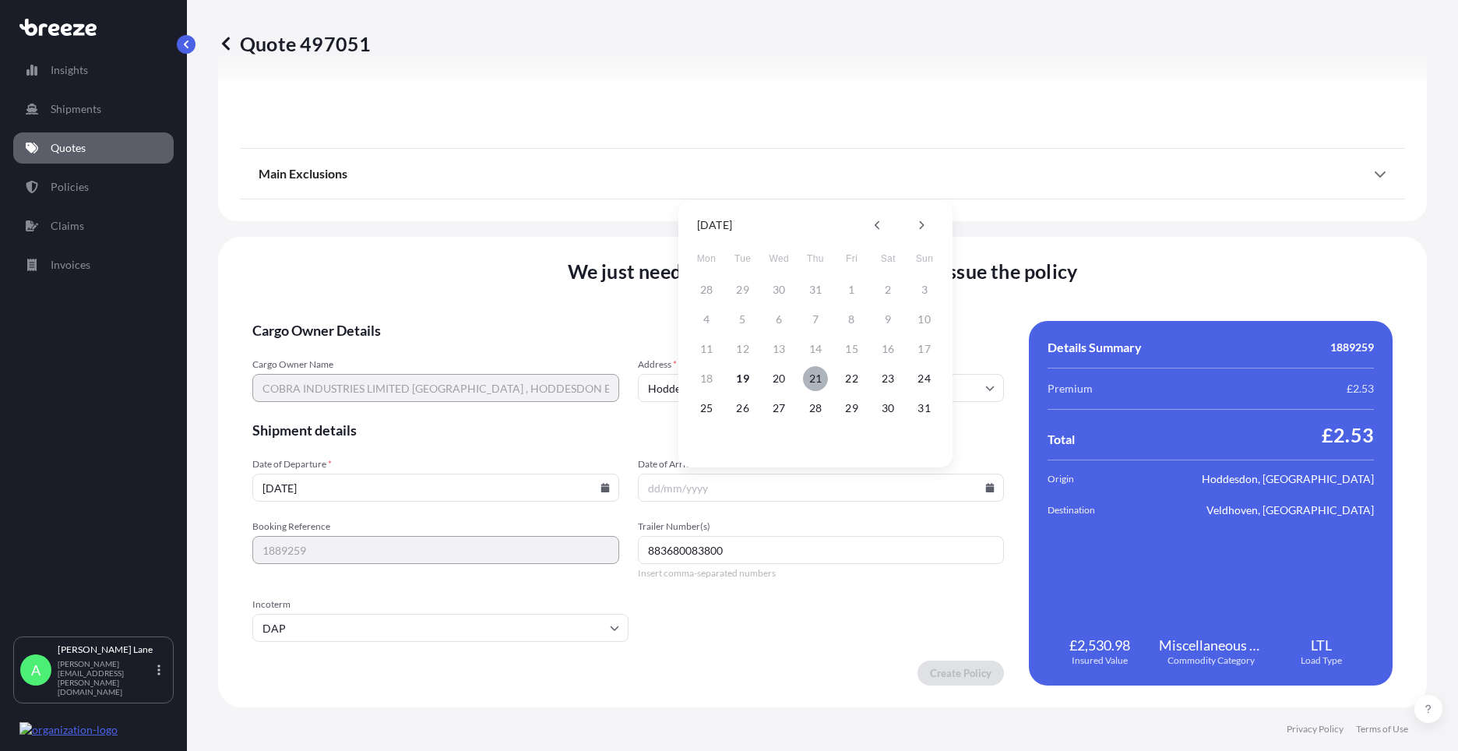
click at [820, 384] on button "21" at bounding box center [815, 378] width 25 height 25
type input "[DATE]"
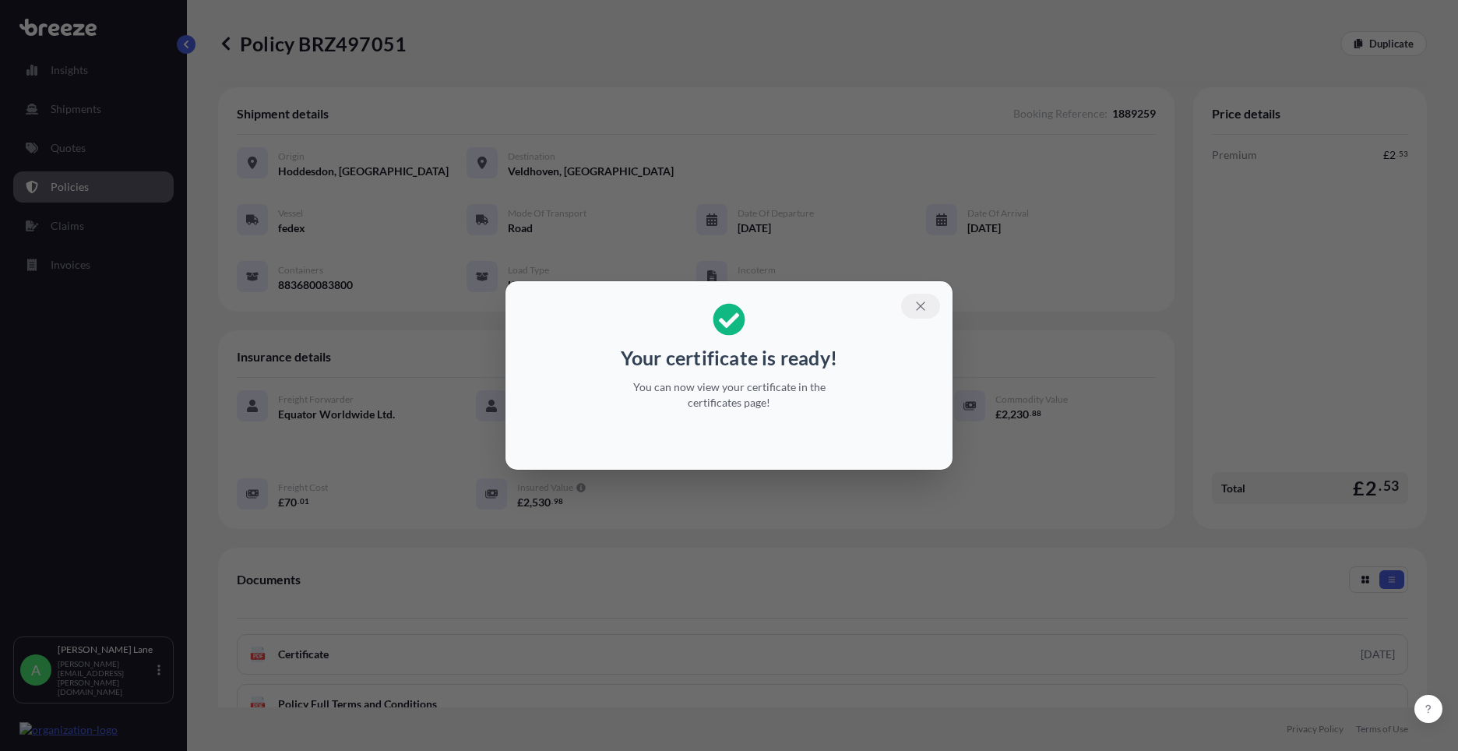
click at [911, 311] on button "button" at bounding box center [920, 306] width 39 height 25
